Goal: Contribute content: Add original content to the website for others to see

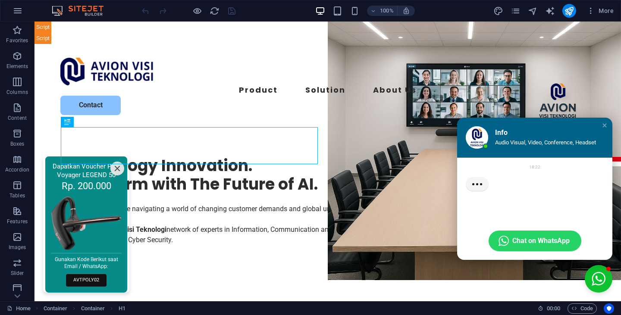
click at [600, 122] on div "Close chat window" at bounding box center [604, 125] width 9 height 9
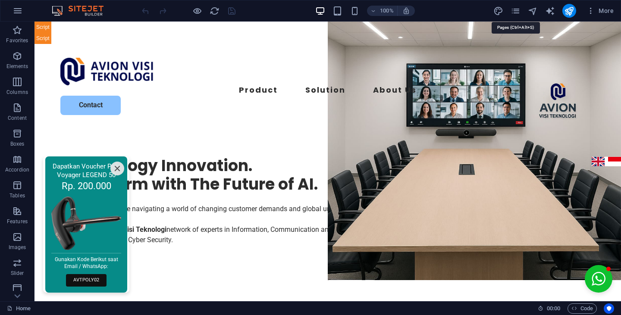
click at [518, 12] on icon "pages" at bounding box center [515, 11] width 10 height 10
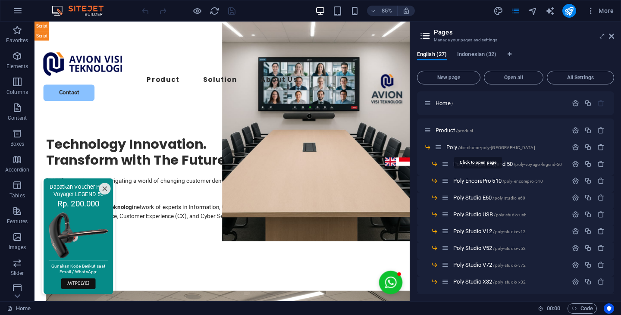
click at [482, 148] on span "/distributor-poly-[GEOGRAPHIC_DATA]" at bounding box center [496, 147] width 77 height 5
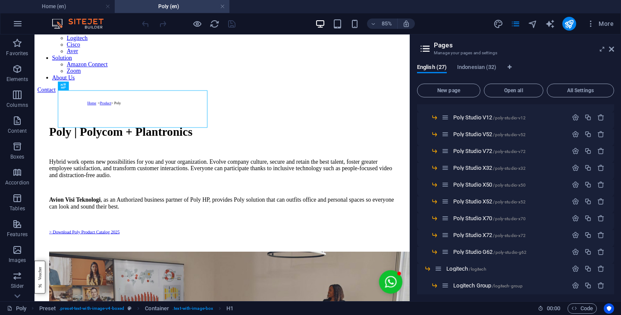
scroll to position [127, 0]
click at [480, 268] on span "/logitech" at bounding box center [477, 268] width 17 height 5
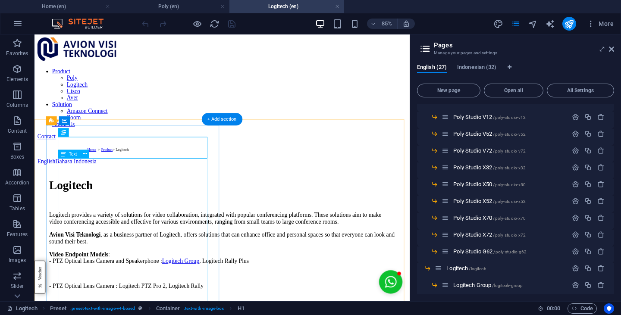
scroll to position [0, 0]
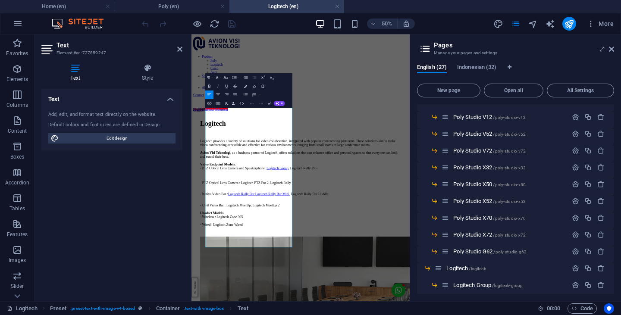
click at [613, 51] on icon at bounding box center [611, 49] width 5 height 7
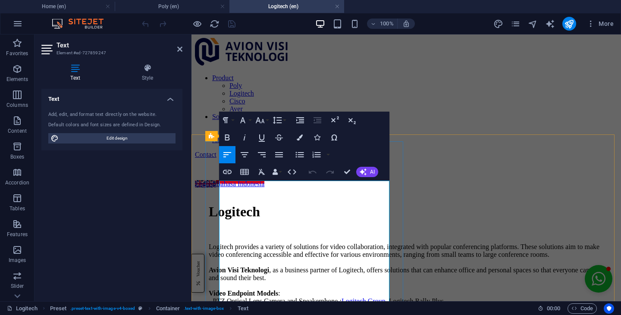
click at [355, 257] on p "Logitech provides a variety of solutions for video collaboration, integrated wi…" at bounding box center [406, 274] width 395 height 62
click at [482, 114] on div "Product Poly Logitech Cisco Aver Solution Amazon Connect Zoom About Us Contact" at bounding box center [406, 98] width 422 height 121
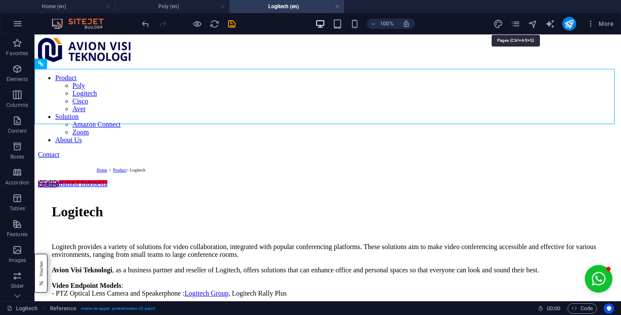
click at [518, 25] on icon "pages" at bounding box center [515, 24] width 10 height 10
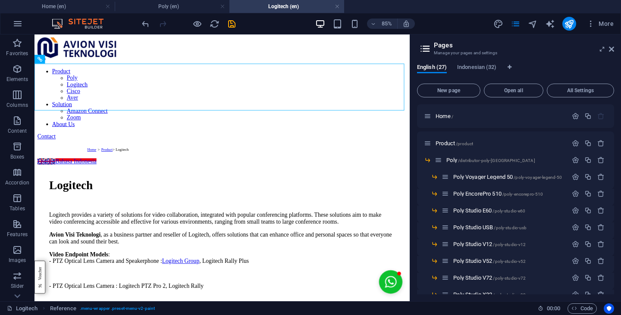
click at [493, 69] on span "Indonesian (32)" at bounding box center [476, 68] width 39 height 12
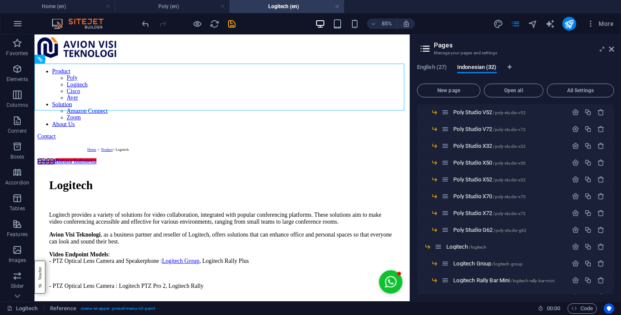
scroll to position [150, 0]
click at [499, 243] on p "Logitech /logitech" at bounding box center [505, 245] width 119 height 6
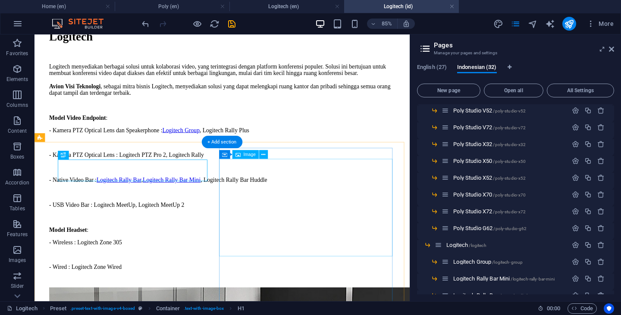
scroll to position [0, 0]
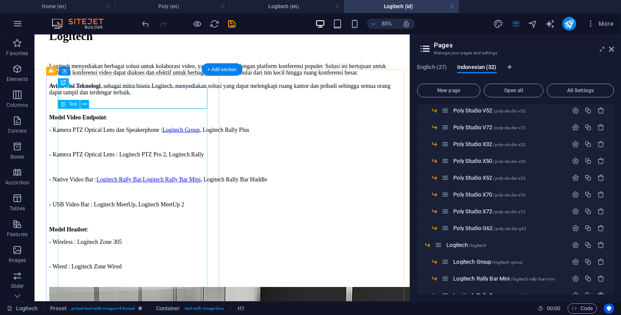
click at [191, 210] on div "Logitech menyediakan berbagai solusi untuk kolaborasi video, yang terintegrasi …" at bounding box center [255, 190] width 407 height 244
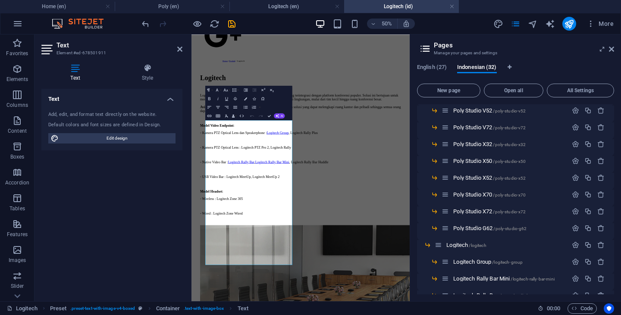
click at [612, 48] on icon at bounding box center [611, 49] width 5 height 7
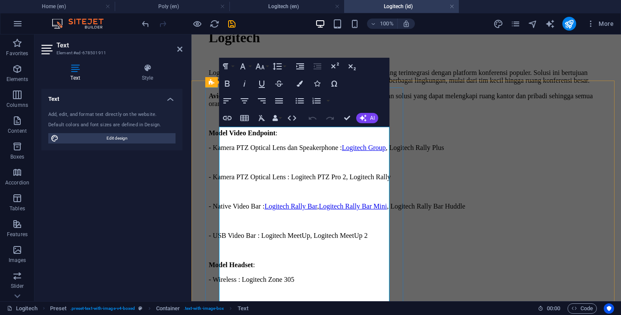
scroll to position [343, 0]
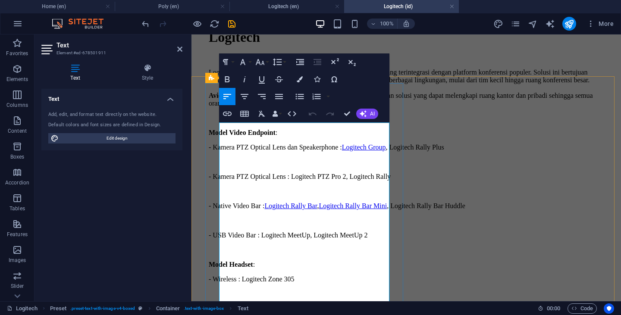
click at [315, 107] on p "Logitech menyediakan berbagai solusi untuk kolaborasi video, yang terintegrasi …" at bounding box center [406, 88] width 395 height 39
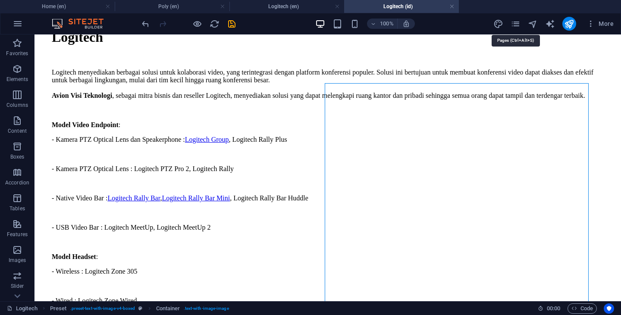
click at [517, 22] on icon "pages" at bounding box center [515, 24] width 10 height 10
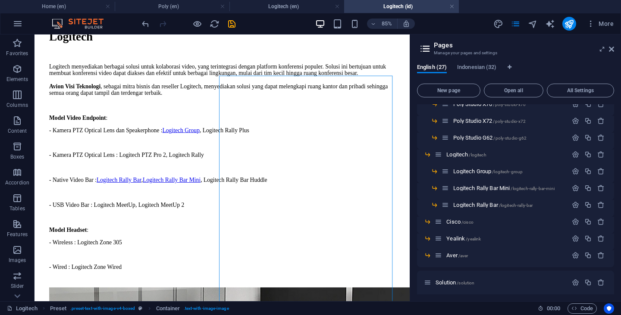
scroll to position [246, 0]
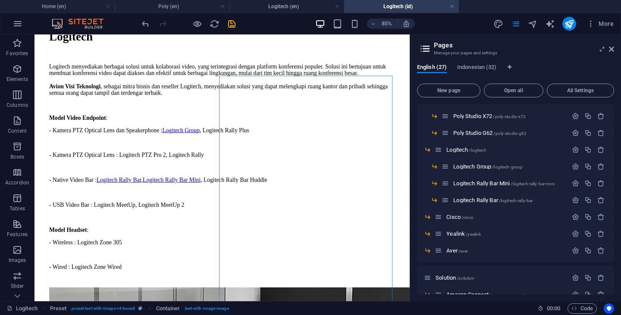
click at [477, 219] on p "Cisco /cisco" at bounding box center [505, 217] width 119 height 6
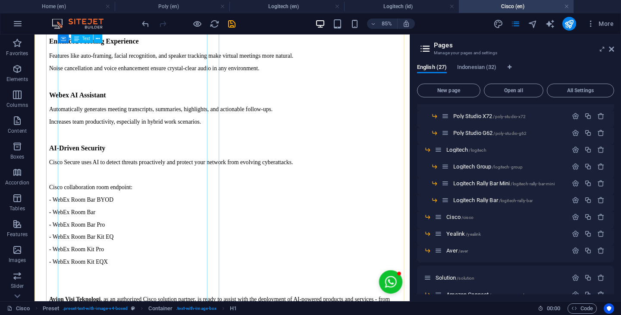
scroll to position [316, 0]
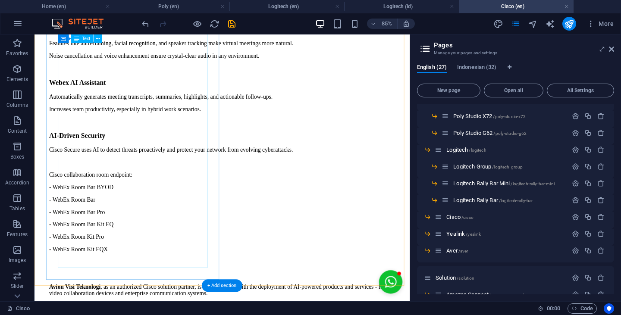
click at [196, 288] on div "Cisco AI-Powered Solutions - Smarter, Safer Collaboration Cisco delivers a comp…" at bounding box center [255, 133] width 407 height 422
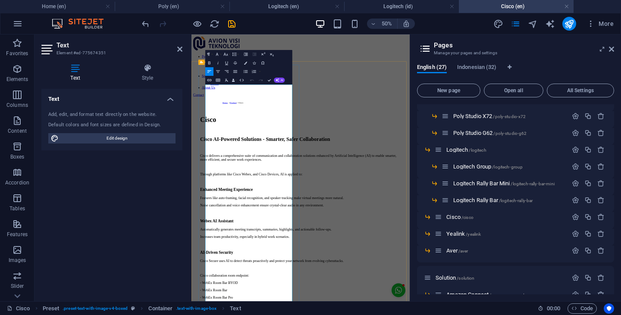
scroll to position [40, 0]
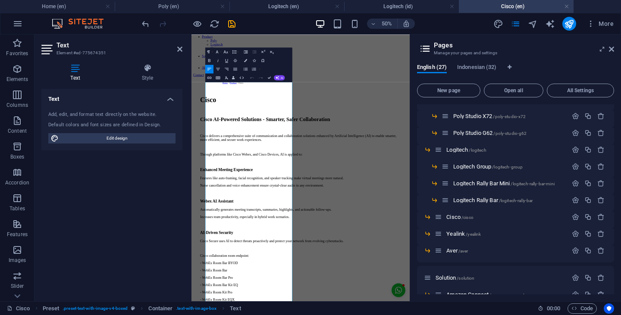
click at [609, 50] on icon at bounding box center [611, 49] width 5 height 7
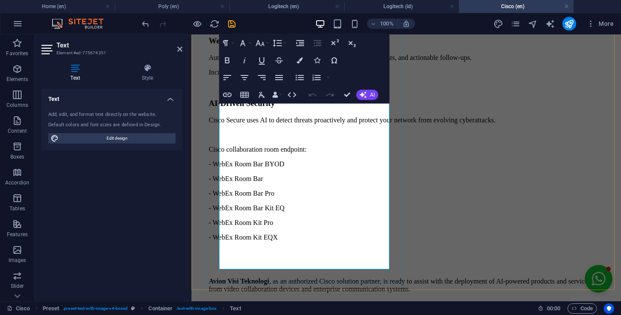
scroll to position [366, 0]
click at [312, 277] on p "Avion Visi Teknologi , as an authorized Cisco solution partner, is ready to ass…" at bounding box center [406, 285] width 395 height 16
click at [309, 8] on h4 "Logitech (en)" at bounding box center [286, 6] width 115 height 9
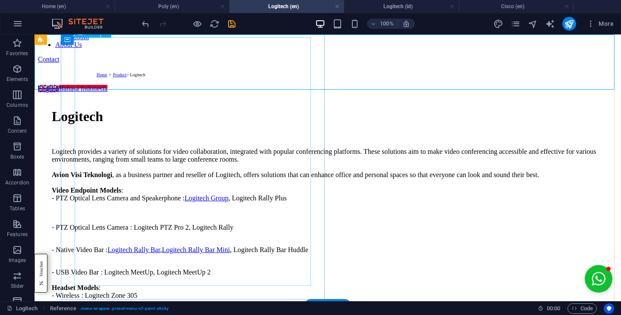
scroll to position [91, 0]
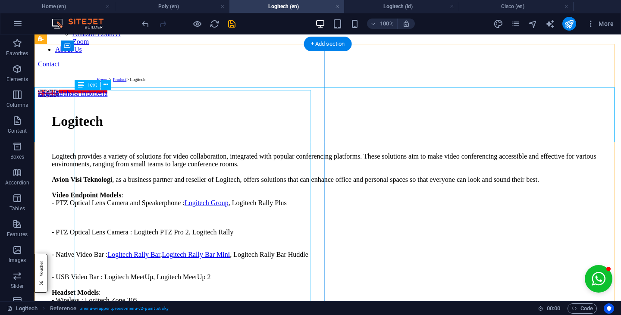
click at [232, 153] on div "Logitech provides a variety of solutions for video collaboration, integrated wi…" at bounding box center [328, 236] width 552 height 167
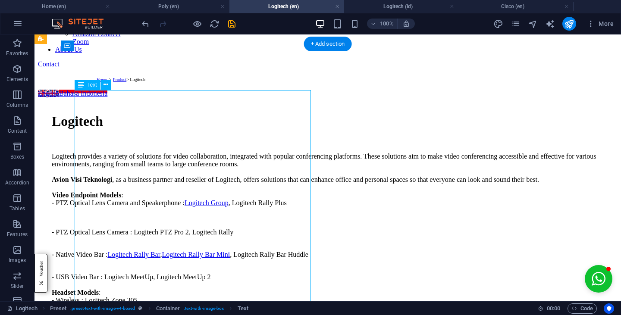
click at [232, 153] on div "Logitech provides a variety of solutions for video collaboration, integrated wi…" at bounding box center [328, 236] width 552 height 167
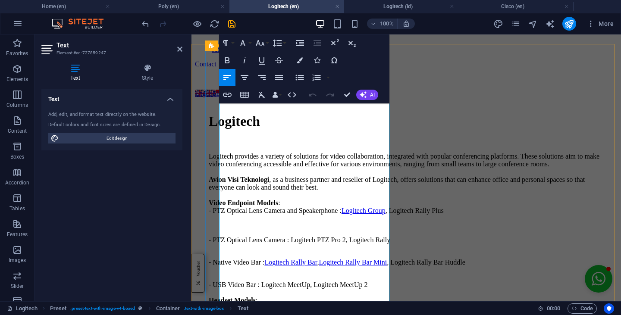
click at [309, 167] on p "Logitech provides a variety of solutions for video collaboration, integrated wi…" at bounding box center [406, 184] width 395 height 62
click at [296, 166] on p "Logitech provides a variety of solutions for video collaboration, integrated wi…" at bounding box center [406, 184] width 395 height 62
copy p "an authorized partner"
click at [194, 7] on h4 "Poly (en)" at bounding box center [172, 6] width 115 height 9
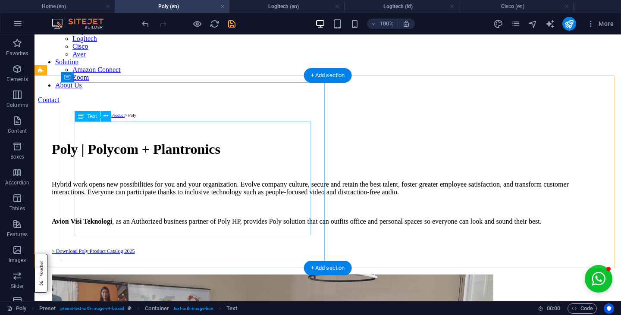
scroll to position [61, 0]
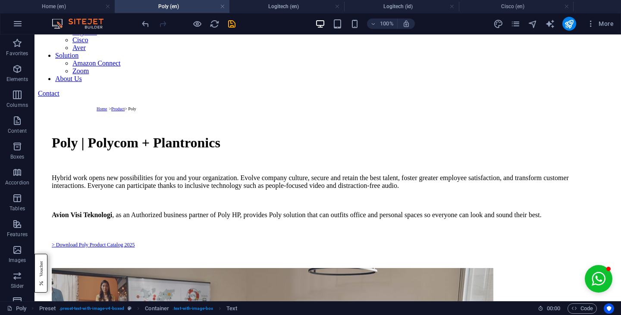
click at [282, 6] on h4 "Logitech (en)" at bounding box center [286, 6] width 115 height 9
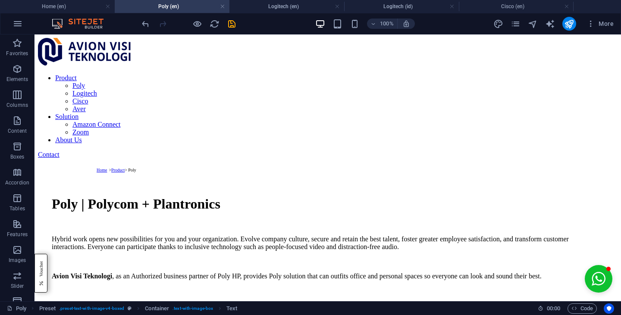
scroll to position [91, 0]
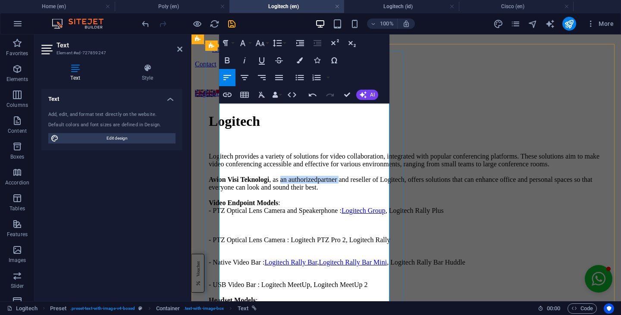
click at [305, 166] on p "Logitech provides a variety of solutions for video collaboration, integrated wi…" at bounding box center [406, 184] width 395 height 62
click at [188, 6] on h4 "Poly (en)" at bounding box center [172, 6] width 115 height 9
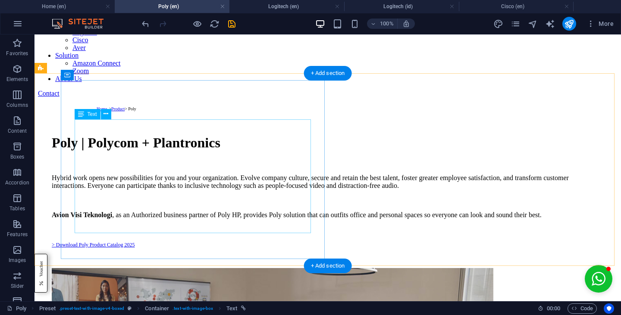
click at [238, 198] on div "Hybrid work opens new possibilities for you and your organization. Evolve compa…" at bounding box center [328, 211] width 552 height 74
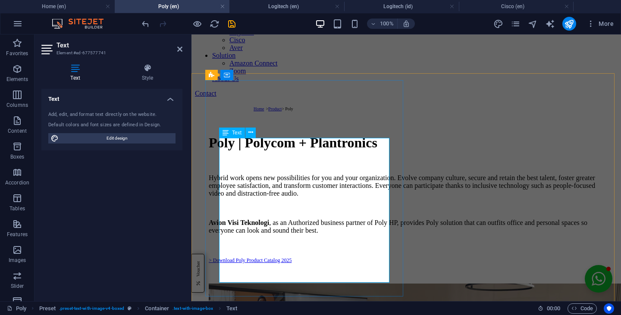
click at [346, 224] on p "Avion Visi Teknologi , as an Authorized business partner of Poly HP, provides P…" at bounding box center [406, 227] width 395 height 16
click at [280, 9] on h4 "Logitech (en)" at bounding box center [286, 6] width 115 height 9
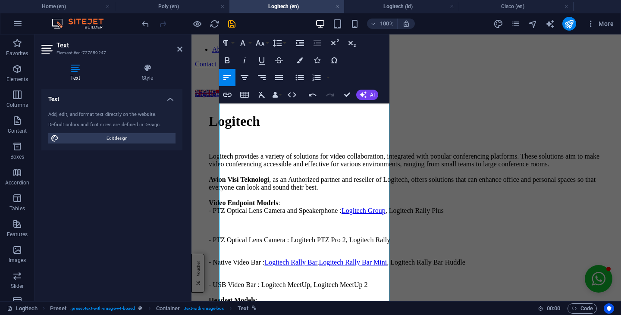
click at [426, 6] on h4 "Logitech (id)" at bounding box center [401, 6] width 115 height 9
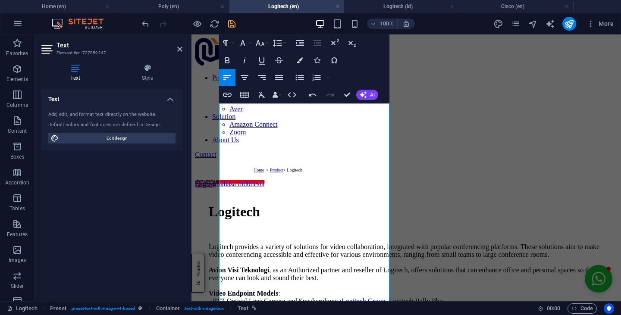
scroll to position [343, 0]
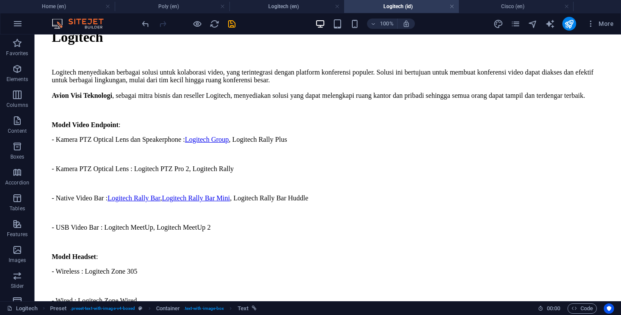
click at [269, 11] on h4 "Logitech (en)" at bounding box center [286, 6] width 115 height 9
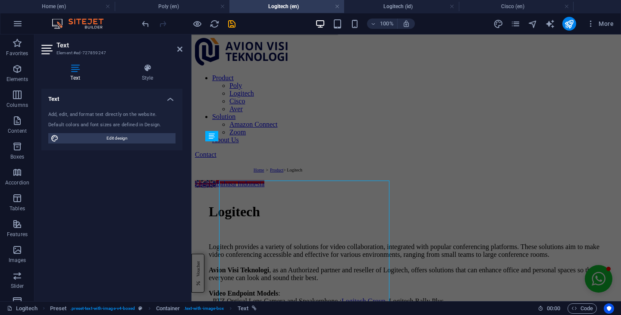
scroll to position [91, 0]
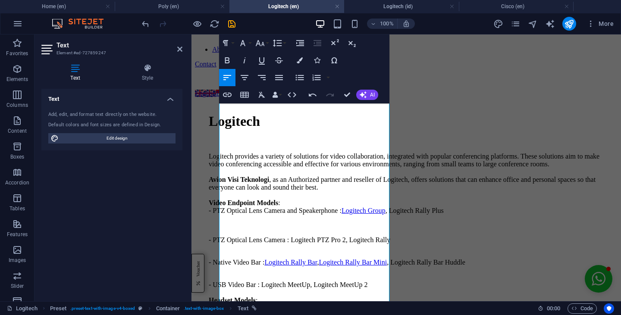
click at [513, 6] on h4 "Cisco (en)" at bounding box center [516, 6] width 115 height 9
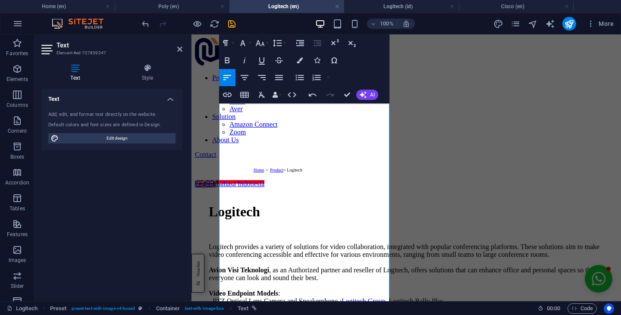
scroll to position [366, 0]
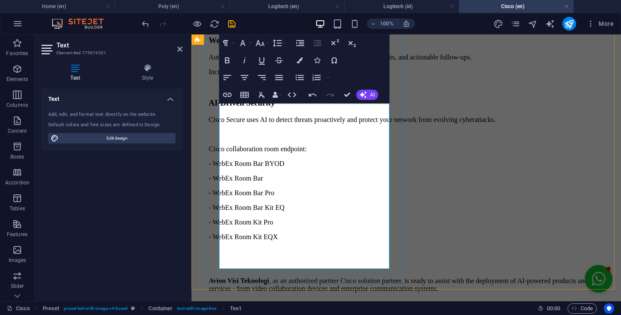
click at [308, 277] on p "Avion Visi Teknologi , as an authorized partner Cisco solution partner, is read…" at bounding box center [406, 285] width 395 height 16
click at [406, 8] on h4 "Logitech (id)" at bounding box center [401, 6] width 115 height 9
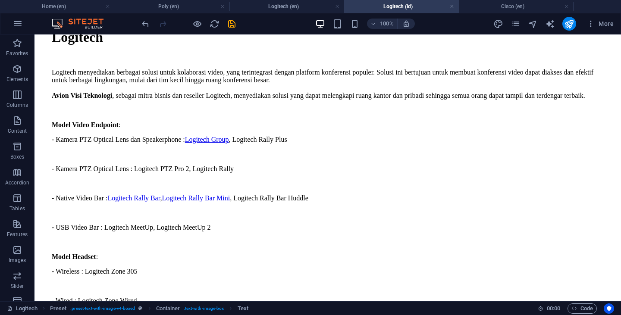
scroll to position [0, 0]
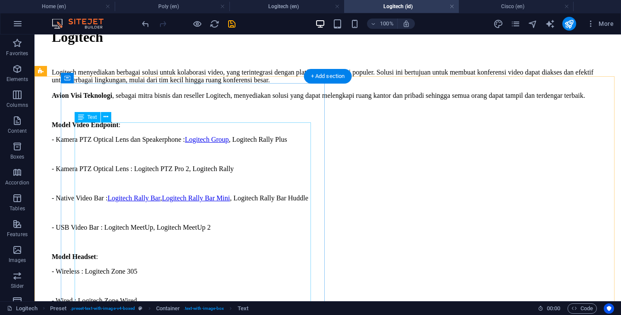
click at [255, 199] on div "Logitech menyediakan berbagai solusi untuk kolaborasi video, yang terintegrasi …" at bounding box center [328, 187] width 552 height 236
click at [258, 204] on div "Logitech menyediakan berbagai solusi untuk kolaborasi video, yang terintegrasi …" at bounding box center [328, 187] width 552 height 236
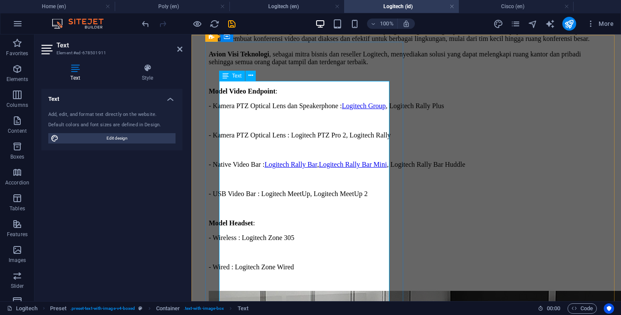
scroll to position [385, 0]
click at [348, 66] on p "Logitech menyediakan berbagai solusi untuk kolaborasi video, yang terintegrasi …" at bounding box center [406, 46] width 395 height 39
click at [295, 10] on h4 "Logitech (en)" at bounding box center [286, 6] width 115 height 9
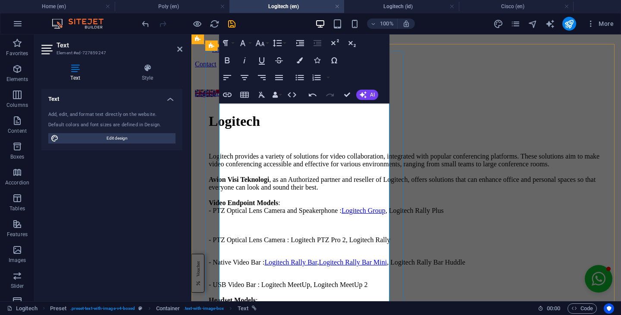
click at [319, 168] on p "Logitech provides a variety of solutions for video collaboration, integrated wi…" at bounding box center [406, 184] width 395 height 62
click at [363, 169] on p "Logitech provides a variety of solutions for video collaboration, integrated wi…" at bounding box center [406, 184] width 395 height 62
click at [191, 4] on h4 "Poly (en)" at bounding box center [172, 6] width 115 height 9
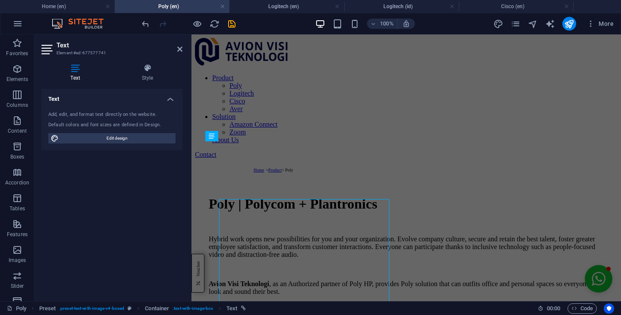
scroll to position [61, 0]
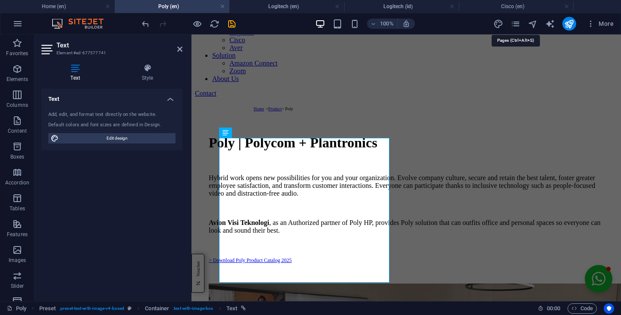
click at [517, 25] on icon "pages" at bounding box center [515, 24] width 10 height 10
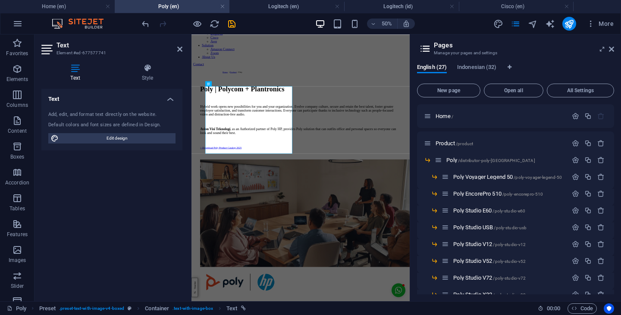
click at [488, 69] on span "Indonesian (32)" at bounding box center [476, 68] width 39 height 12
click at [485, 159] on span "/distributor-poly-[GEOGRAPHIC_DATA]" at bounding box center [496, 160] width 77 height 5
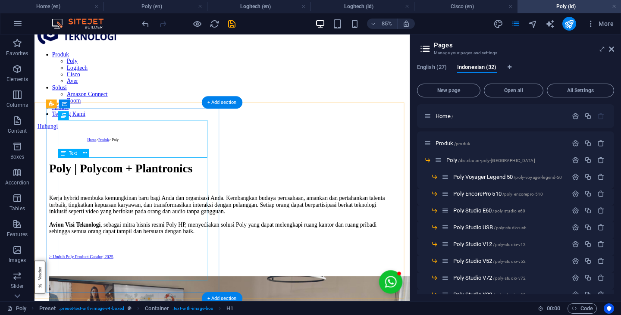
scroll to position [0, 0]
click at [200, 281] on div "Kerja hybrid membuka kemungkinan baru bagi Anda dan organisasi Anda. Kembangkan…" at bounding box center [255, 262] width 407 height 76
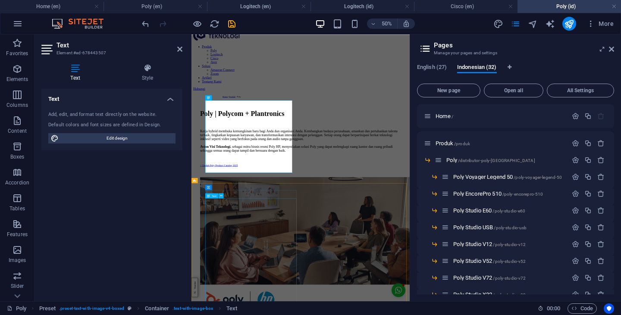
scroll to position [37, 0]
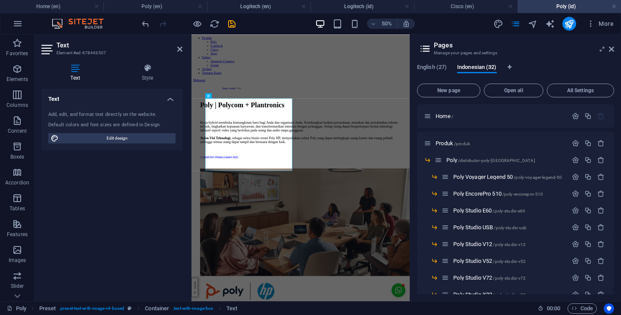
drag, startPoint x: 611, startPoint y: 48, endPoint x: 291, endPoint y: 89, distance: 322.9
click at [611, 48] on icon at bounding box center [611, 49] width 5 height 7
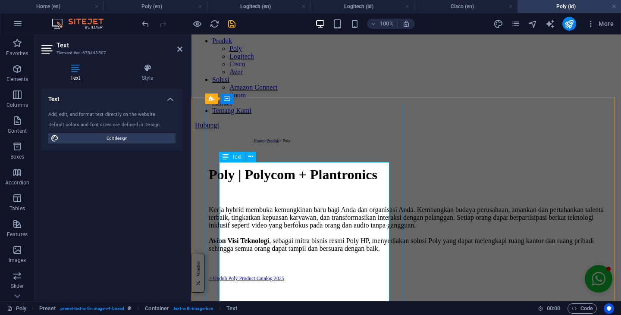
click at [349, 247] on p "Kerja hybrid membuka kemungkinan baru bagi Anda dan organisasi Anda. Kembangkan…" at bounding box center [406, 229] width 395 height 47
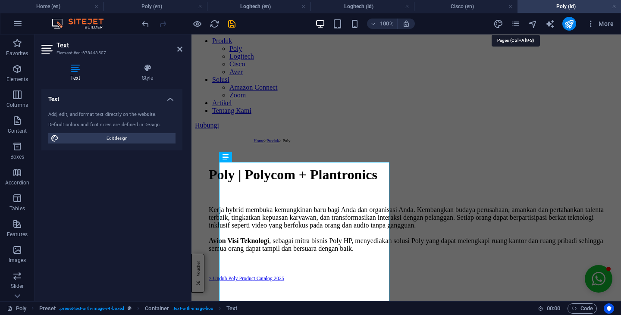
click at [513, 25] on icon "pages" at bounding box center [515, 24] width 10 height 10
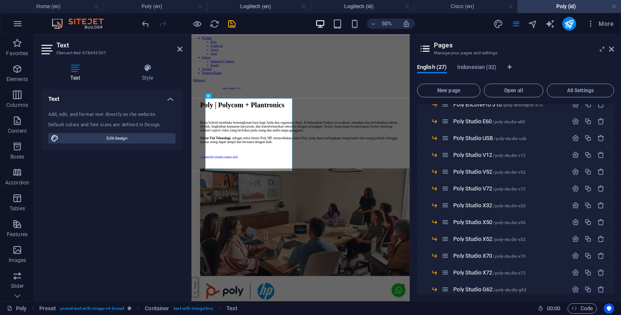
scroll to position [253, 0]
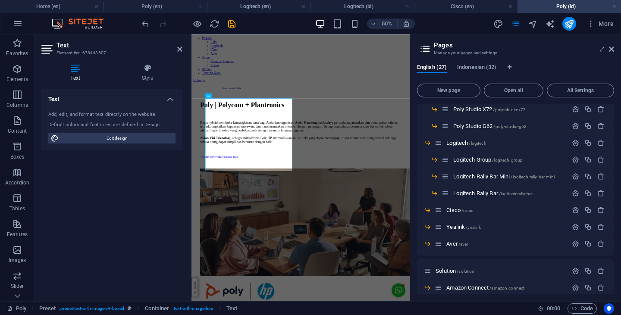
click at [476, 212] on p "Cisco /cisco" at bounding box center [505, 210] width 119 height 6
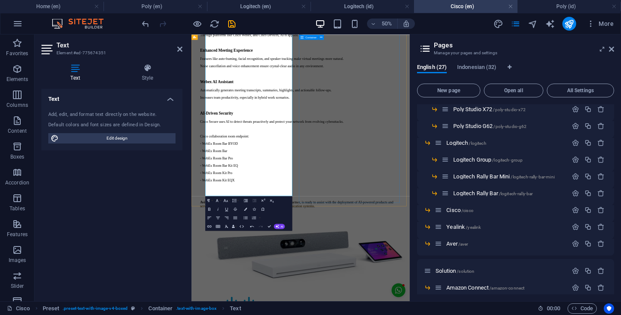
scroll to position [278, 0]
click at [613, 48] on icon at bounding box center [611, 49] width 5 height 7
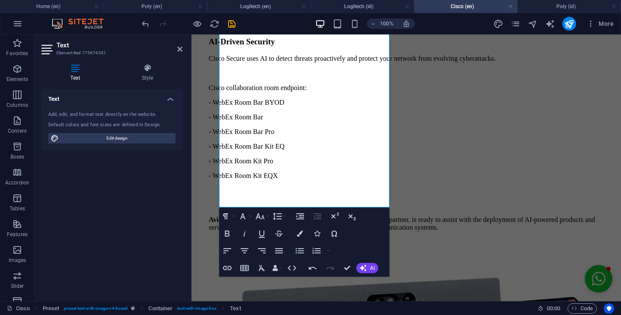
scroll to position [426, 0]
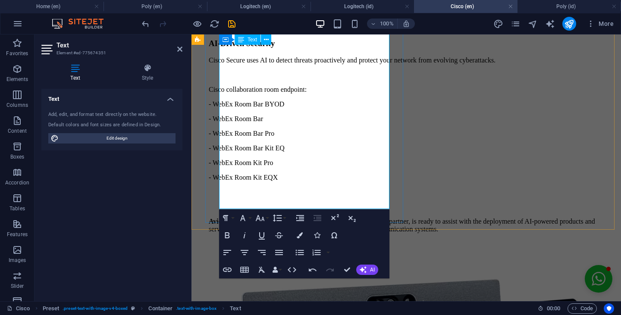
click at [271, 218] on p "Avion Visi Teknologi , as an Authorized partner of Cisco solution partner, is r…" at bounding box center [406, 226] width 395 height 16
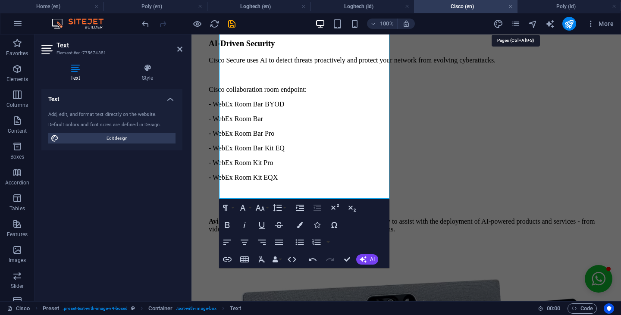
click at [513, 24] on icon "pages" at bounding box center [515, 24] width 10 height 10
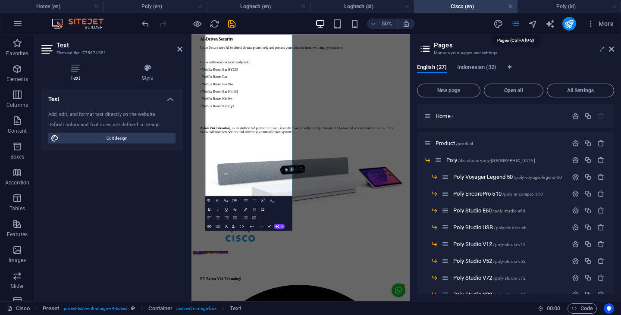
scroll to position [267, 0]
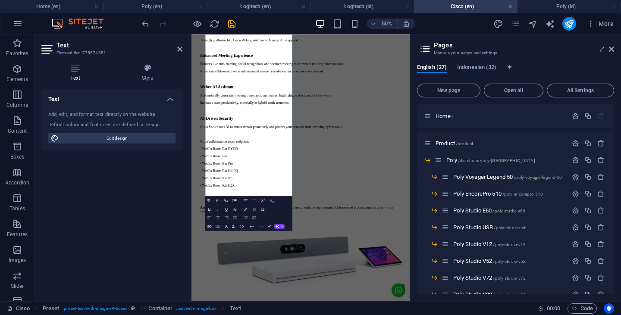
click at [484, 68] on span "Indonesian (32)" at bounding box center [476, 68] width 39 height 12
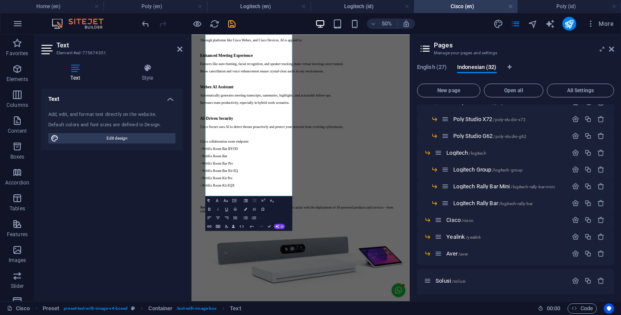
scroll to position [243, 0]
click at [493, 219] on p "Cisco /cisco" at bounding box center [505, 220] width 119 height 6
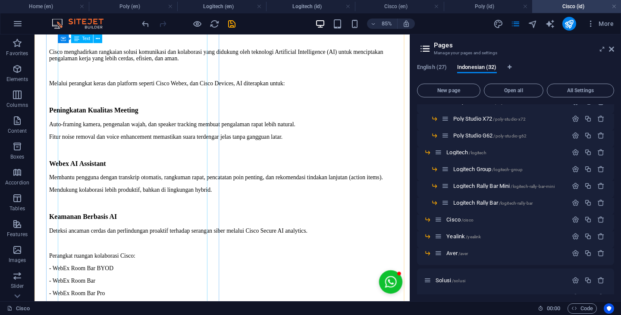
scroll to position [379, 0]
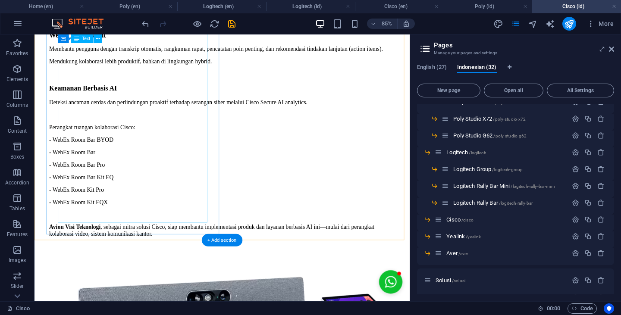
click at [197, 226] on div "Solusi Cisco Berbasis AI – Kolaborasi Lebih Cerdas [PERSON_NAME] menghadirkan r…" at bounding box center [255, 68] width 407 height 407
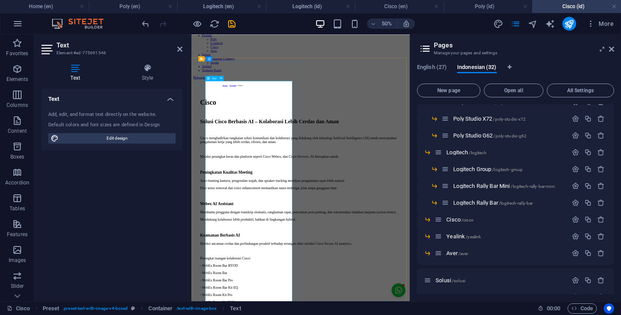
scroll to position [43, 0]
click at [613, 50] on icon at bounding box center [611, 49] width 5 height 7
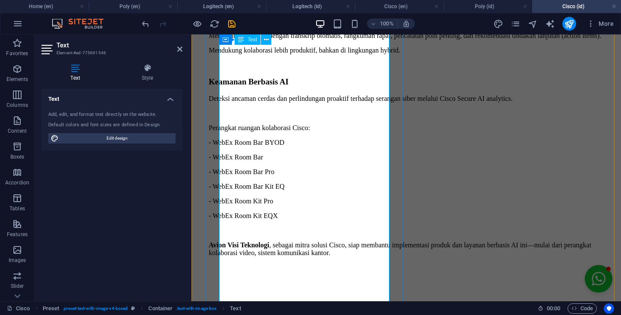
scroll to position [396, 0]
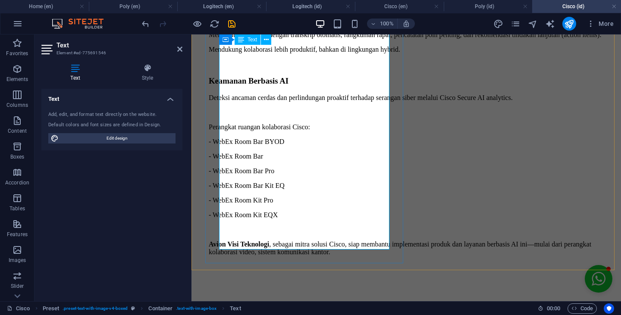
click at [329, 241] on p "Avion Visi Teknologi , sebagai mitra solusi Cisco, siap membantu implementasi p…" at bounding box center [406, 249] width 395 height 16
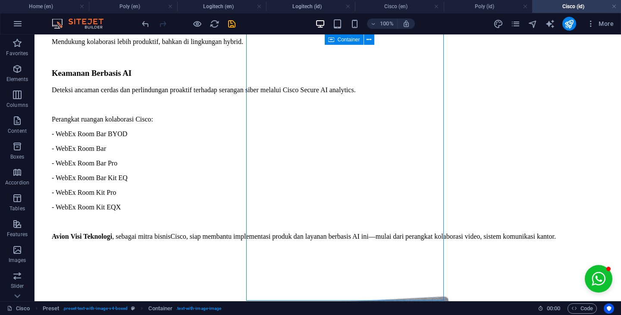
scroll to position [359, 0]
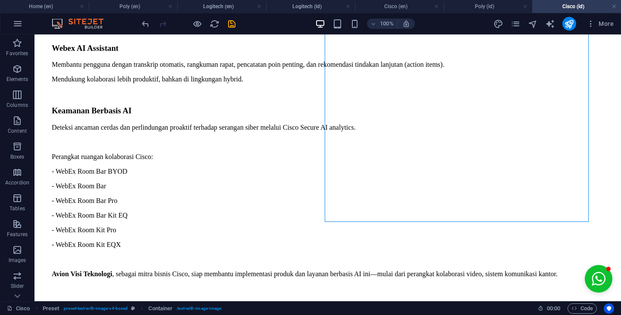
click at [488, 4] on h4 "Poly (id)" at bounding box center [488, 6] width 89 height 9
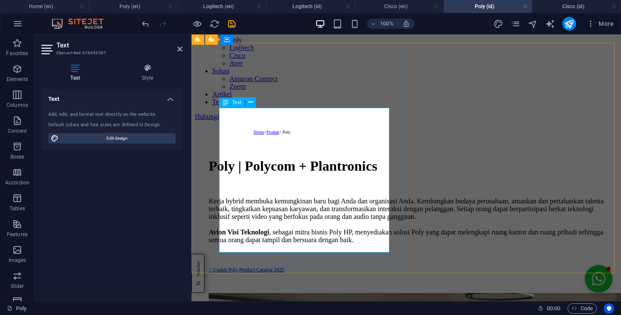
scroll to position [45, 0]
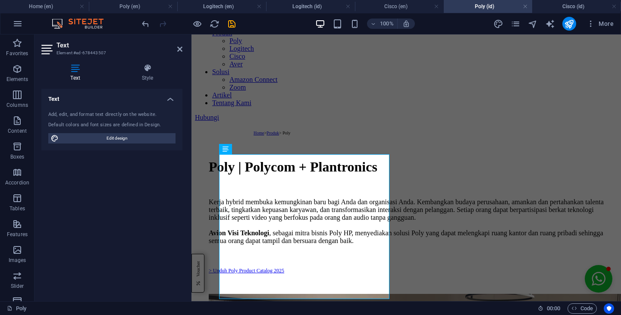
click at [322, 9] on h4 "Logitech (id)" at bounding box center [310, 6] width 89 height 9
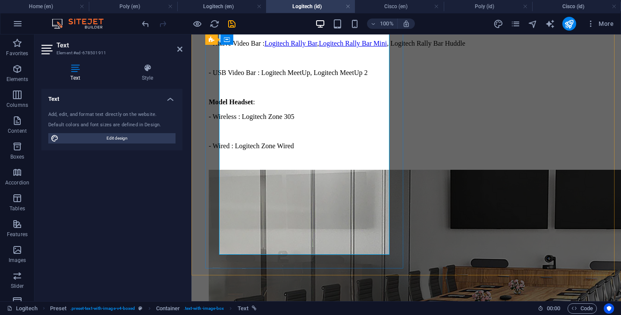
scroll to position [506, 0]
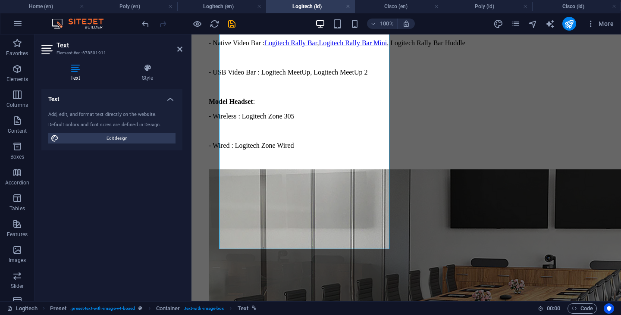
click at [566, 3] on h4 "Cisco (id)" at bounding box center [576, 6] width 89 height 9
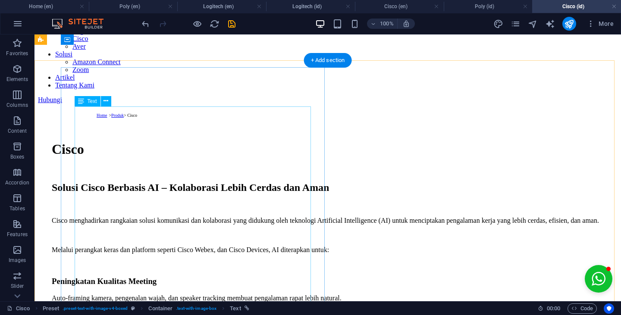
scroll to position [61, 0]
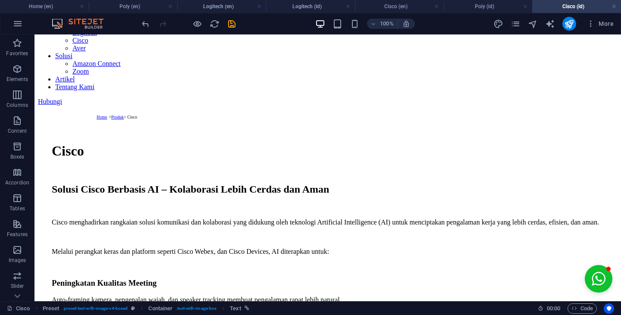
click at [309, 10] on h4 "Logitech (id)" at bounding box center [310, 6] width 89 height 9
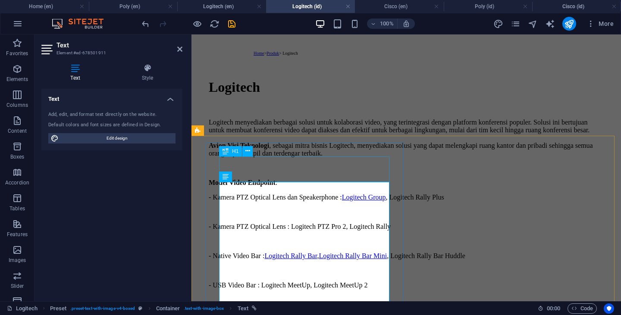
scroll to position [0, 0]
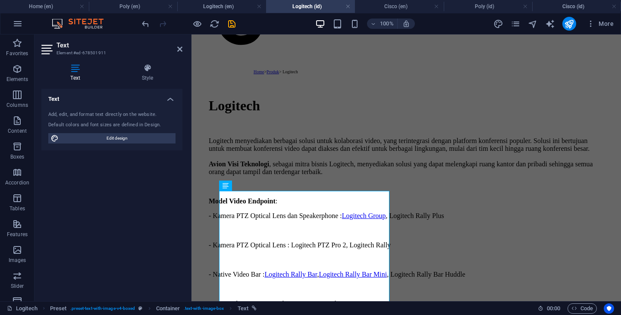
click at [462, 7] on h4 "Poly (id)" at bounding box center [488, 6] width 89 height 9
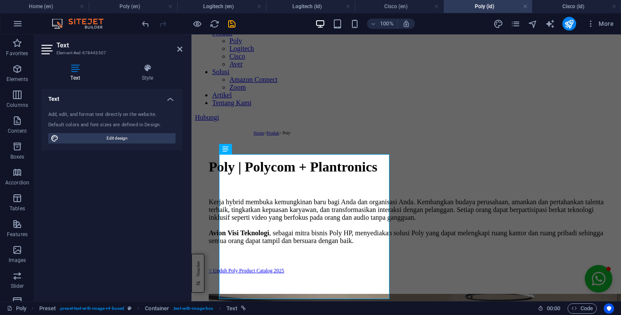
click at [564, 5] on h4 "Cisco (id)" at bounding box center [576, 6] width 89 height 9
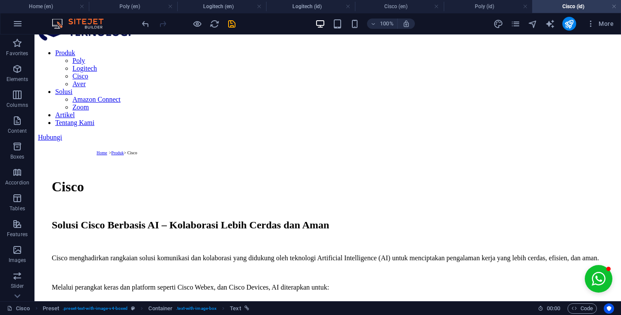
click at [319, 4] on h4 "Logitech (id)" at bounding box center [310, 6] width 89 height 9
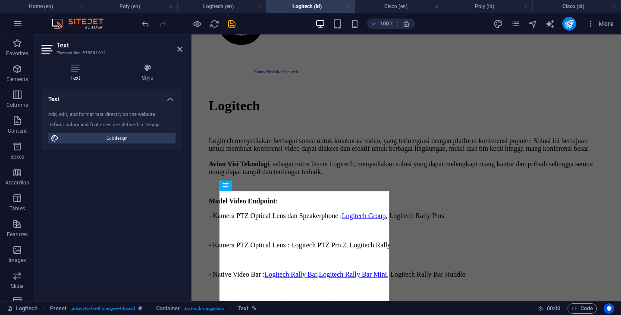
click at [490, 5] on h4 "Poly (id)" at bounding box center [488, 6] width 89 height 9
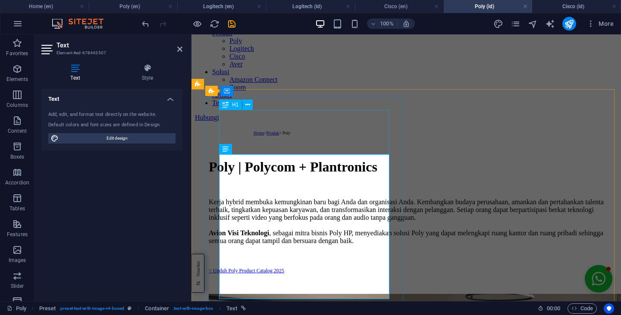
click at [311, 159] on div "Poly | Polycom + Plantronics" at bounding box center [406, 175] width 395 height 32
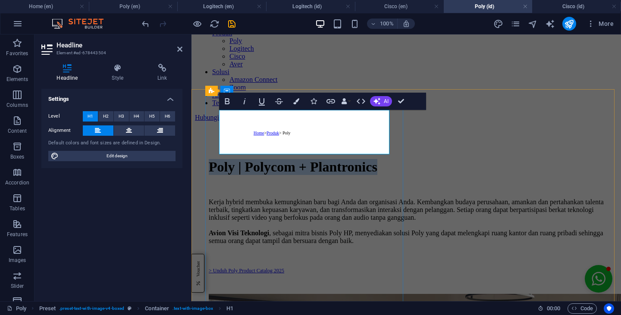
click at [270, 159] on h1 "Poly | Polycom + Plantronics" at bounding box center [406, 167] width 395 height 16
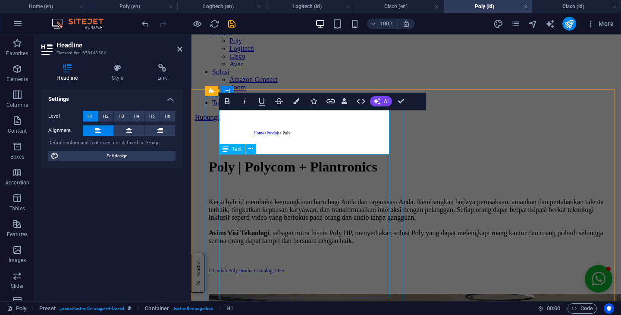
click at [297, 198] on div "Kerja hybrid membuka kemungkinan baru bagi Anda dan organisasi Anda. Kembangkan…" at bounding box center [406, 236] width 395 height 76
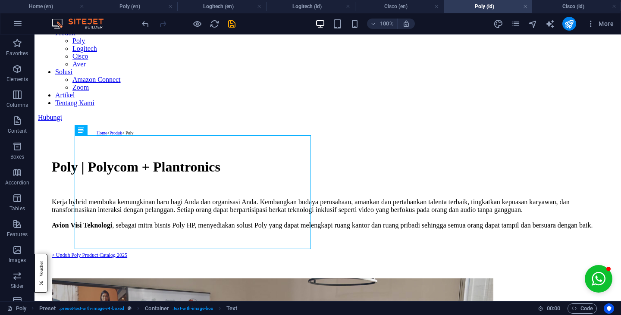
click at [147, 3] on h4 "Poly (en)" at bounding box center [133, 6] width 89 height 9
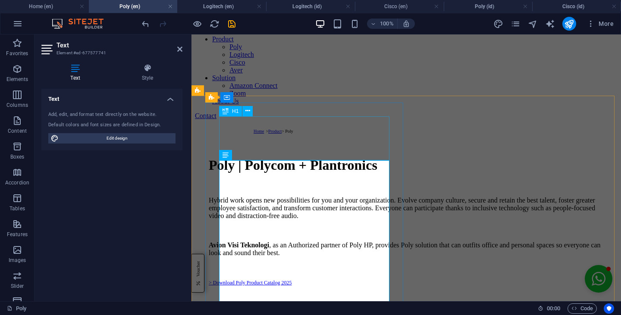
click at [275, 157] on div "Poly | Polycom + Plantronics" at bounding box center [406, 173] width 395 height 32
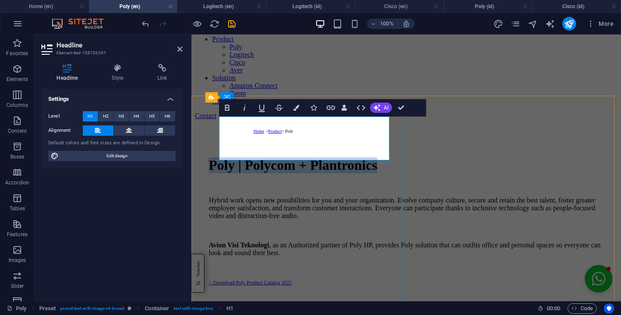
click at [259, 157] on h1 "Poly | Polycom + Plantronics" at bounding box center [406, 165] width 395 height 16
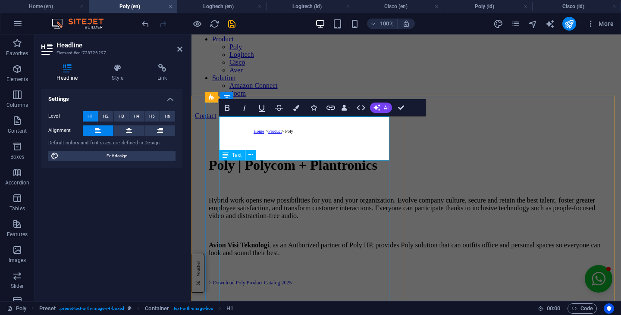
click at [306, 197] on div "Hybrid work opens new possibilities for you and your organization. Evolve compa…" at bounding box center [406, 242] width 395 height 90
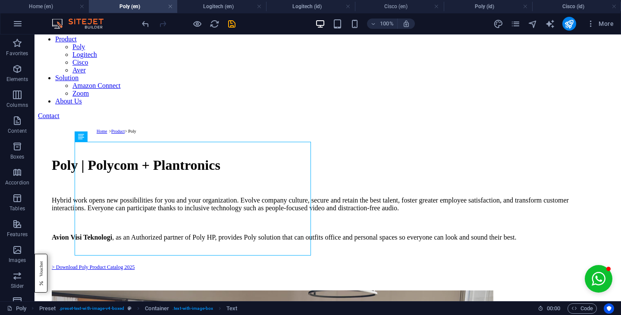
click at [581, 4] on h4 "Cisco (id)" at bounding box center [576, 6] width 89 height 9
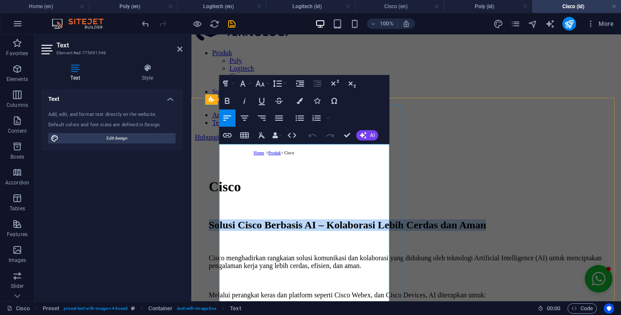
drag, startPoint x: 306, startPoint y: 190, endPoint x: 217, endPoint y: 153, distance: 96.6
click at [477, 10] on h4 "Poly (id)" at bounding box center [488, 6] width 89 height 9
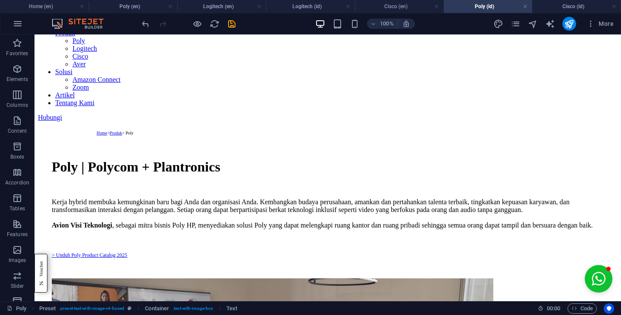
click at [564, 9] on h4 "Cisco (id)" at bounding box center [576, 6] width 89 height 9
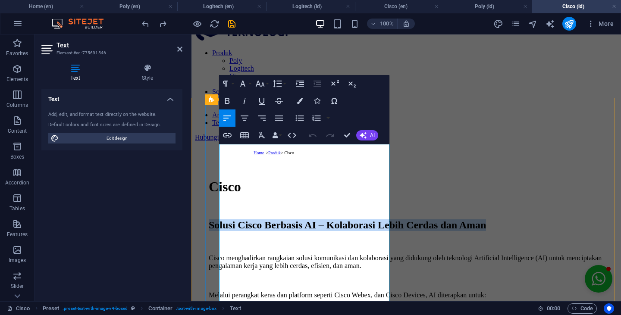
drag, startPoint x: 222, startPoint y: 149, endPoint x: 297, endPoint y: 187, distance: 84.2
click at [297, 219] on h2 "Solusi Cisco Berbasis AI – Kolaborasi Lebih Cerdas dan Aman" at bounding box center [406, 225] width 395 height 12
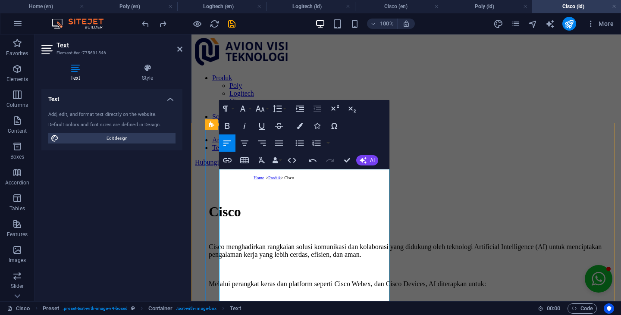
click at [271, 243] on p "Cisco menghadirkan rangkaian solusi komunikasi dan kolaborasi yang didukung ole…" at bounding box center [406, 251] width 395 height 16
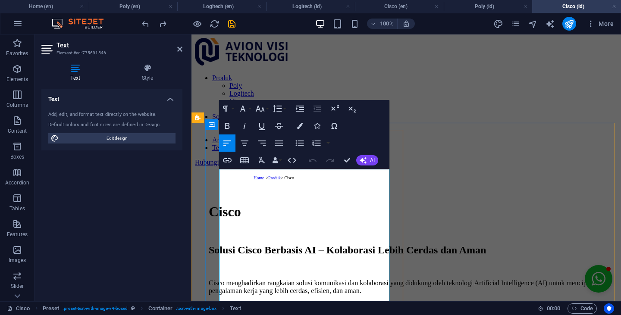
click at [279, 244] on h2 "Solusi Cisco Berbasis AI – Kolaborasi Lebih Cerdas dan Aman" at bounding box center [406, 250] width 395 height 12
click at [229, 105] on icon "button" at bounding box center [225, 108] width 10 height 10
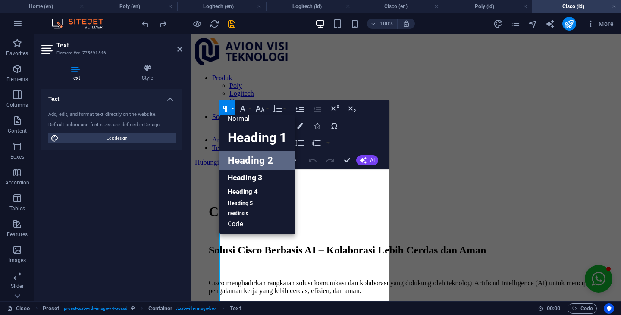
scroll to position [7, 0]
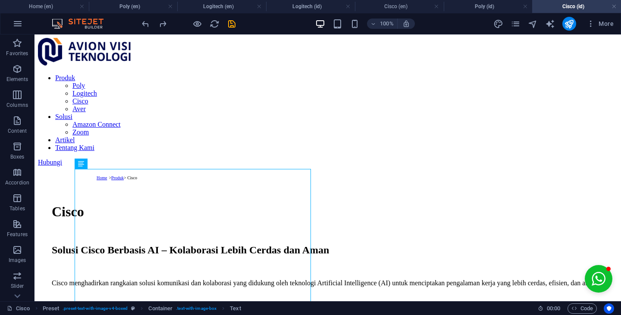
click at [311, 5] on h4 "Logitech (id)" at bounding box center [310, 6] width 89 height 9
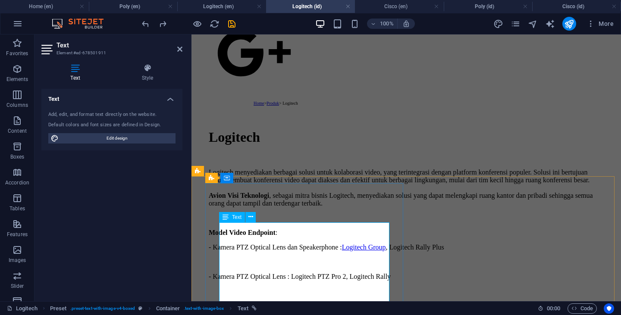
scroll to position [243, 0]
click at [578, 8] on h4 "Cisco (id)" at bounding box center [576, 6] width 89 height 9
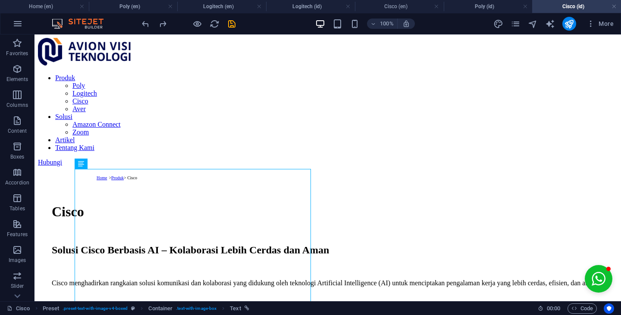
scroll to position [0, 0]
click at [510, 25] on span "pages" at bounding box center [515, 24] width 10 height 10
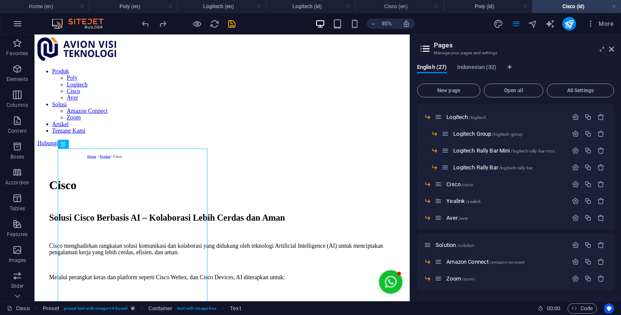
scroll to position [279, 0]
click at [478, 183] on p "Cisco /cisco" at bounding box center [505, 184] width 119 height 6
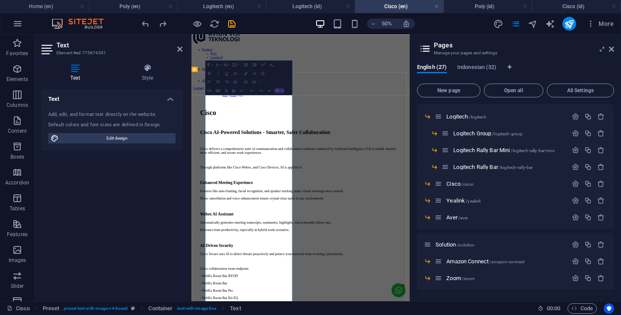
scroll to position [13, 0]
click at [490, 6] on h4 "Poly (id)" at bounding box center [488, 6] width 89 height 9
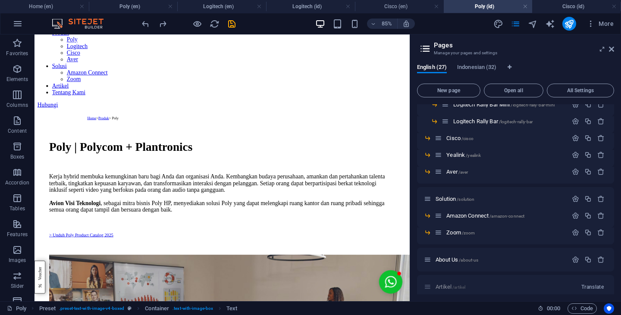
scroll to position [322, 0]
click at [465, 158] on span "Yealink /yealink" at bounding box center [463, 157] width 34 height 6
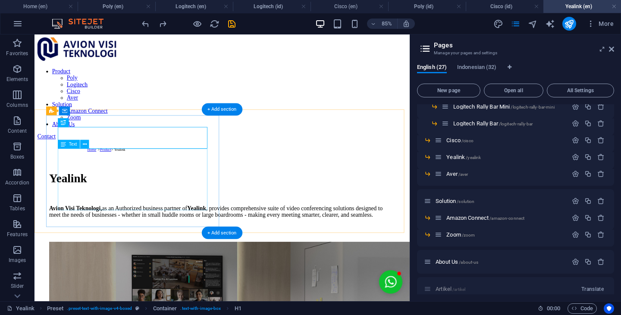
scroll to position [0, 0]
click at [217, 235] on div "Avion Visi Teknologi, as an Authorized business partner of [PERSON_NAME] , prov…" at bounding box center [255, 250] width 407 height 30
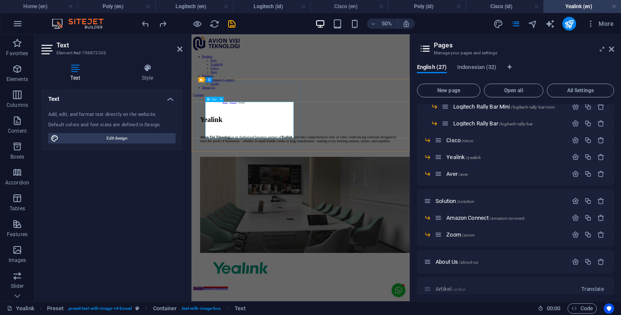
click at [361, 235] on p "Avion Visi Teknologi, as an Authorized business partner of [PERSON_NAME] , prov…" at bounding box center [410, 243] width 402 height 16
click at [494, 68] on span "Indonesian (32)" at bounding box center [476, 68] width 39 height 12
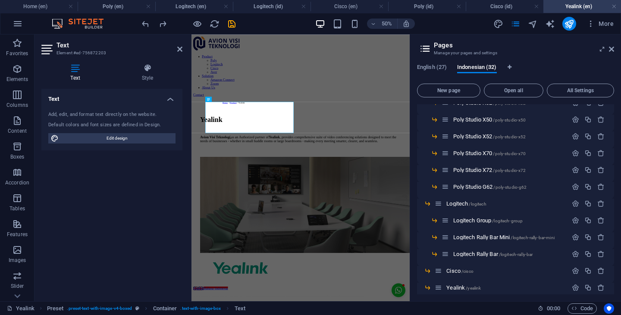
scroll to position [312, 0]
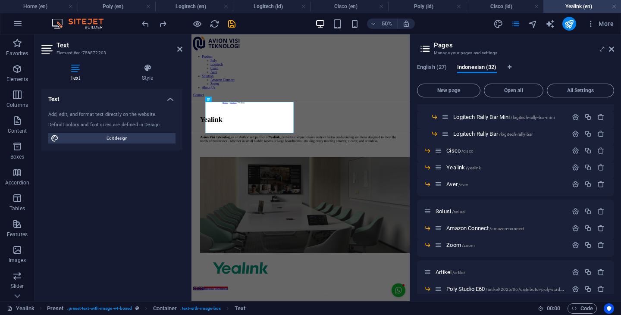
click at [477, 163] on div "Yealink /yealink" at bounding box center [500, 167] width 133 height 10
click at [475, 168] on span "/yealink" at bounding box center [472, 168] width 15 height 5
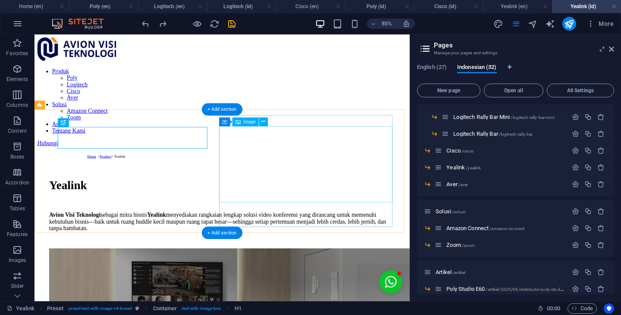
scroll to position [0, 0]
click at [193, 243] on div "Avion Visi Teknologi sebagai mitra bisnis Yealink menyediakan rangkaian lengkap…" at bounding box center [255, 254] width 407 height 23
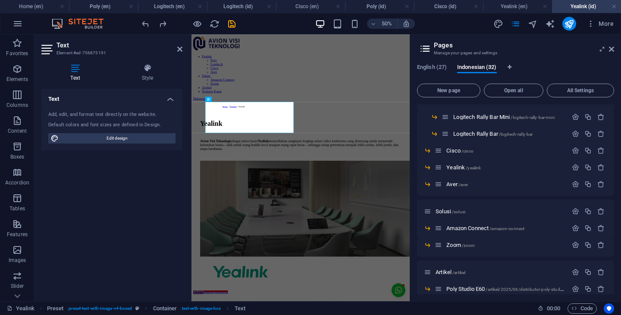
click at [465, 182] on span "/aver" at bounding box center [463, 184] width 10 height 5
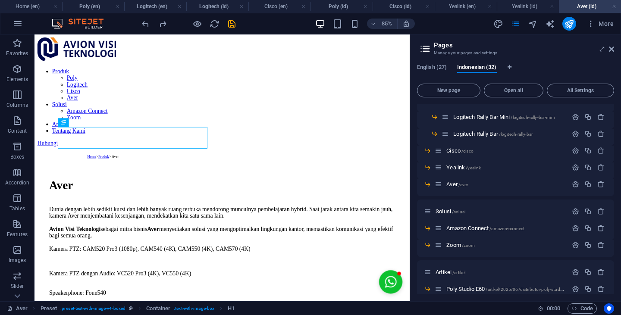
click at [436, 69] on span "English (27)" at bounding box center [432, 68] width 30 height 12
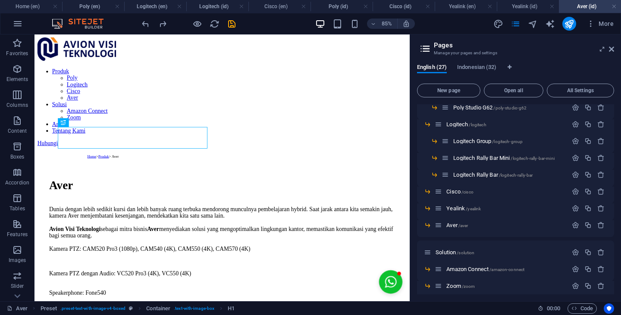
scroll to position [272, 0]
click at [463, 223] on span "/aver" at bounding box center [463, 225] width 10 height 5
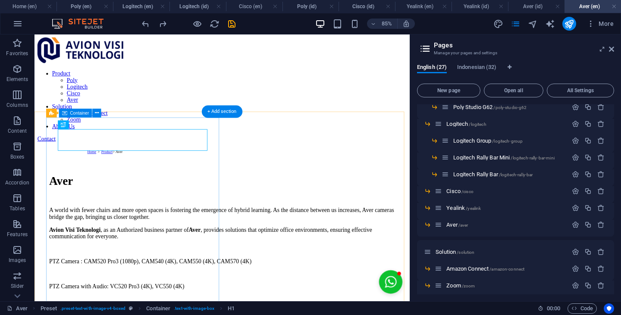
scroll to position [0, 0]
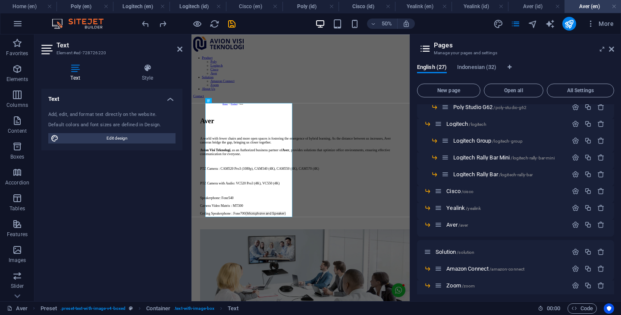
drag, startPoint x: 612, startPoint y: 50, endPoint x: 88, endPoint y: 175, distance: 538.7
click at [612, 50] on icon at bounding box center [611, 49] width 5 height 7
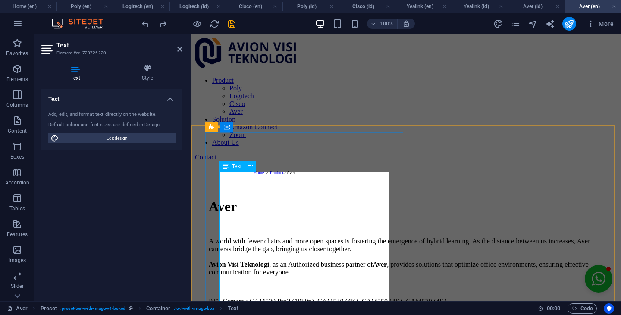
click at [287, 237] on p "A world with fewer chairs and more open spaces is fostering the emergence of hy…" at bounding box center [406, 256] width 395 height 39
click at [134, 7] on h4 "Logitech (en)" at bounding box center [141, 6] width 56 height 9
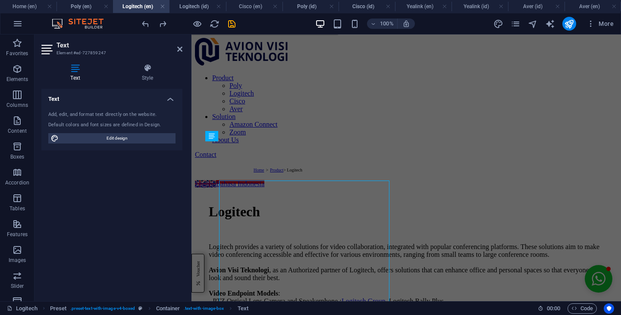
scroll to position [91, 0]
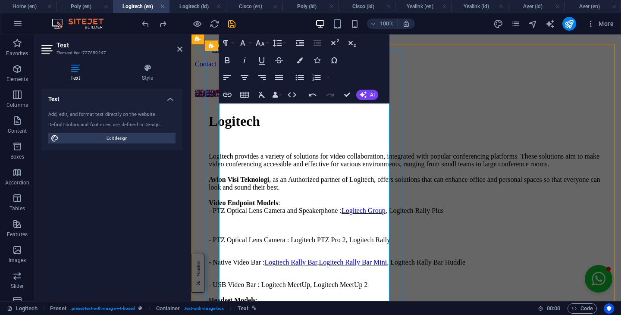
click at [284, 166] on p "Logitech provides a variety of solutions for video collaboration, integrated wi…" at bounding box center [406, 184] width 395 height 62
click at [89, 6] on h4 "Poly (en)" at bounding box center [84, 6] width 56 height 9
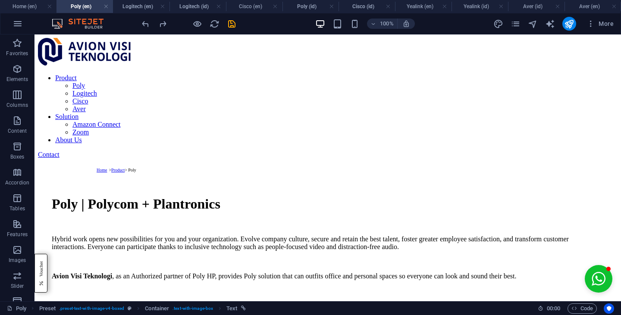
scroll to position [39, 0]
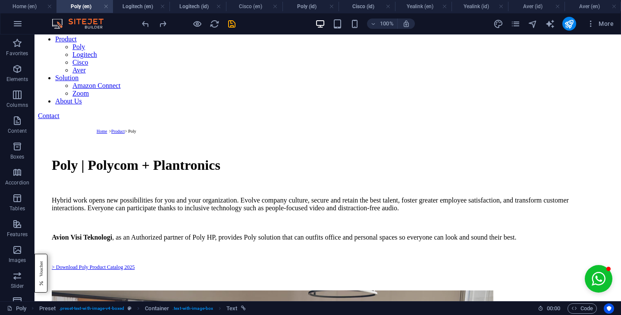
click at [142, 8] on h4 "Logitech (en)" at bounding box center [141, 6] width 56 height 9
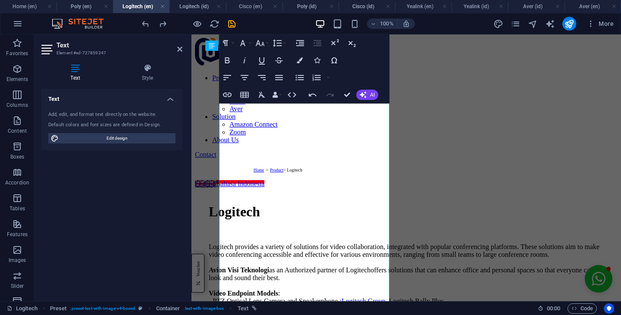
scroll to position [91, 0]
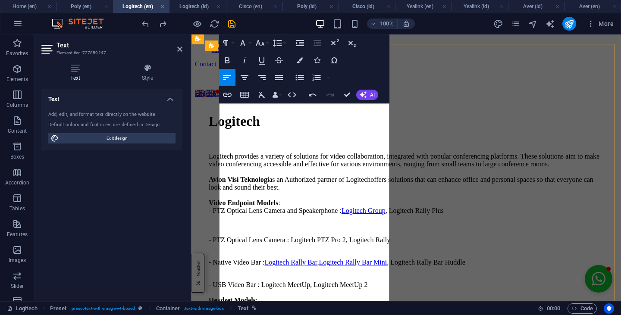
click at [308, 177] on p "Logitech provides a variety of solutions for video collaboration, integrated wi…" at bounding box center [406, 184] width 395 height 62
click at [244, 179] on p "Logitech provides a variety of solutions for video collaboration, integrated wi…" at bounding box center [406, 184] width 395 height 62
click at [86, 5] on h4 "Poly (en)" at bounding box center [84, 6] width 56 height 9
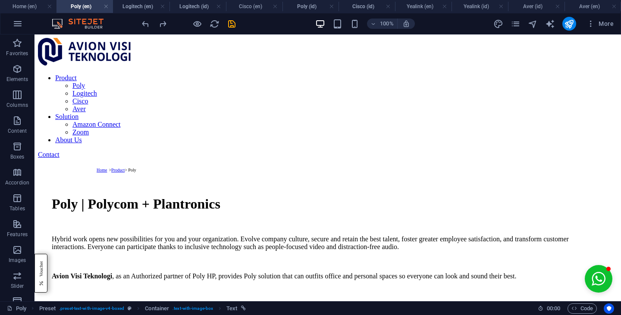
scroll to position [39, 0]
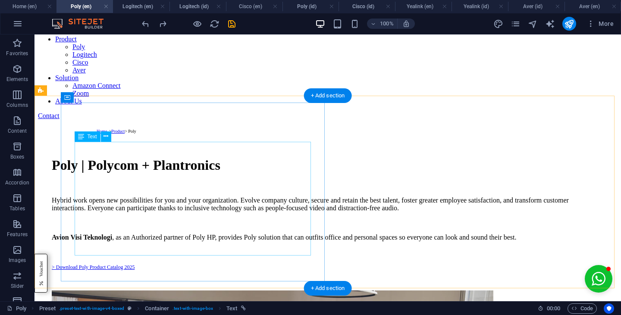
click at [157, 197] on div "Hybrid work opens new possibilities for you and your organization. Evolve compa…" at bounding box center [328, 234] width 552 height 74
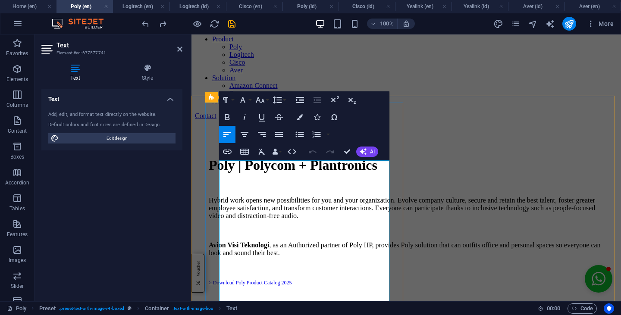
click at [291, 249] on p "Avion Visi Teknologi , as an Authorized partner of Poly HP, provides Poly solut…" at bounding box center [406, 249] width 395 height 16
click at [138, 6] on h4 "Logitech (en)" at bounding box center [141, 6] width 56 height 9
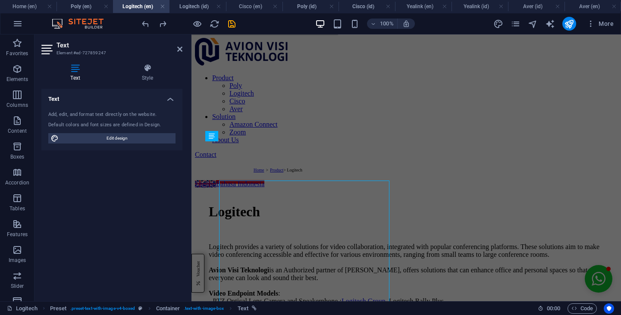
scroll to position [91, 0]
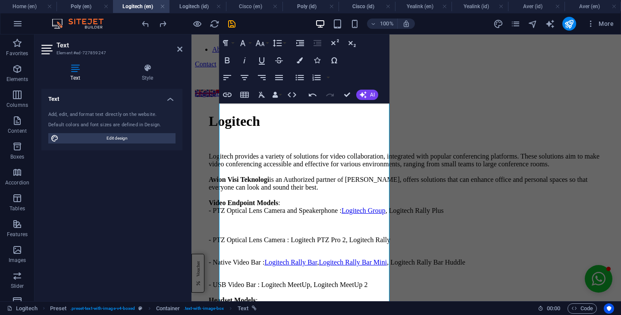
click at [197, 4] on h4 "Logitech (id)" at bounding box center [197, 6] width 56 height 9
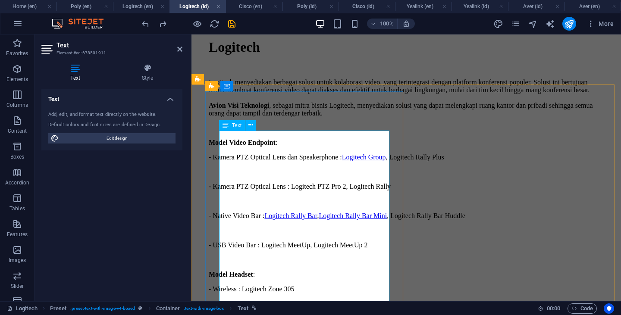
scroll to position [336, 0]
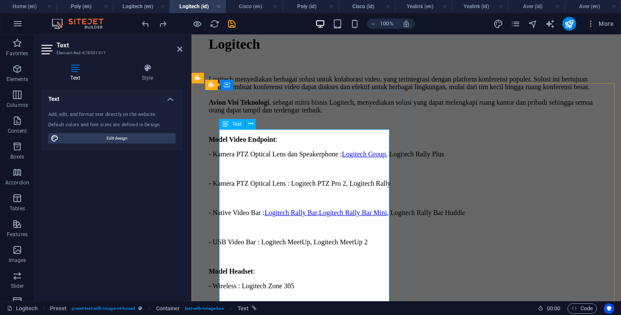
click at [304, 114] on p "Logitech menyediakan berbagai solusi untuk kolaborasi video, yang terintegrasi …" at bounding box center [406, 94] width 395 height 39
click at [287, 114] on p "Logitech menyediakan berbagai solusi untuk kolaborasi video, yang terintegrasi …" at bounding box center [406, 94] width 395 height 39
click at [254, 5] on h4 "Cisco (en)" at bounding box center [254, 6] width 56 height 9
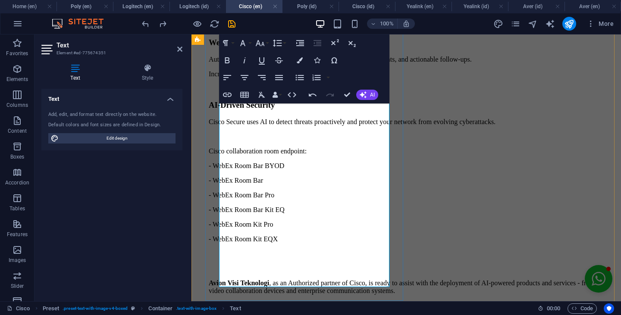
scroll to position [365, 0]
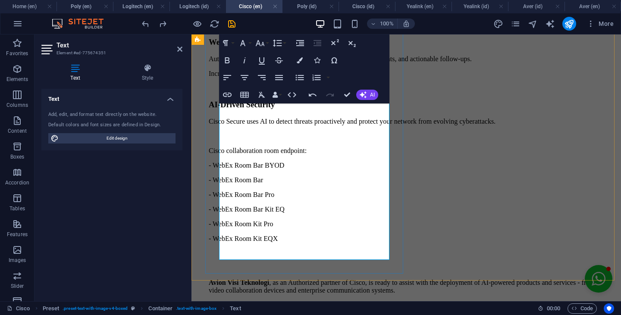
click at [287, 279] on p "Avion Visi Teknologi , as an Authorized partner of Cisco, is ready to assist wi…" at bounding box center [406, 287] width 395 height 16
click at [362, 279] on p "Avion Visi Teknologi is an Authorized partner of Cisco, is ready to assist with…" at bounding box center [406, 287] width 395 height 16
click at [306, 2] on h4 "Poly (id)" at bounding box center [310, 6] width 56 height 9
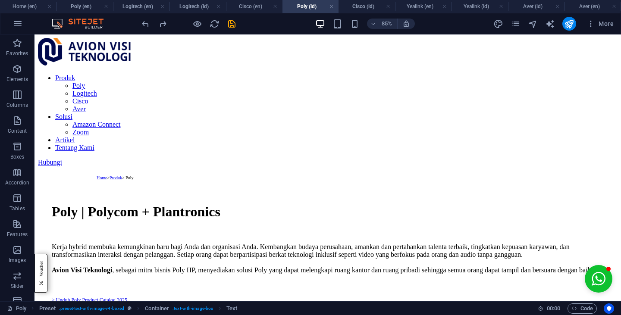
scroll to position [0, 0]
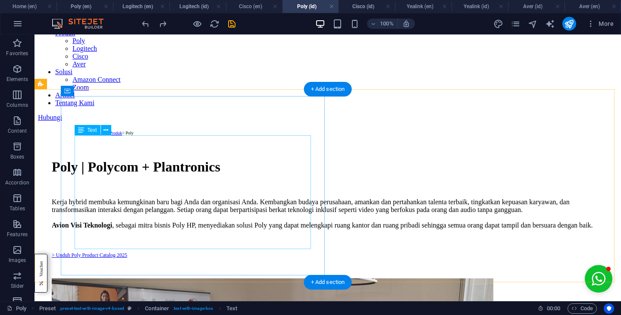
click at [173, 212] on div "Kerja hybrid membuka kemungkinan baru bagi Anda dan organisasi Anda. Kembangkan…" at bounding box center [328, 228] width 552 height 60
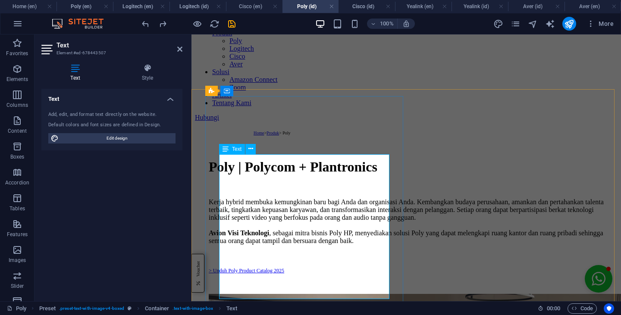
click at [286, 239] on p "Kerja hybrid membuka kemungkinan baru bagi Anda dan organisasi Anda. Kembangkan…" at bounding box center [406, 221] width 395 height 47
click at [367, 9] on h4 "Cisco (id)" at bounding box center [366, 6] width 56 height 9
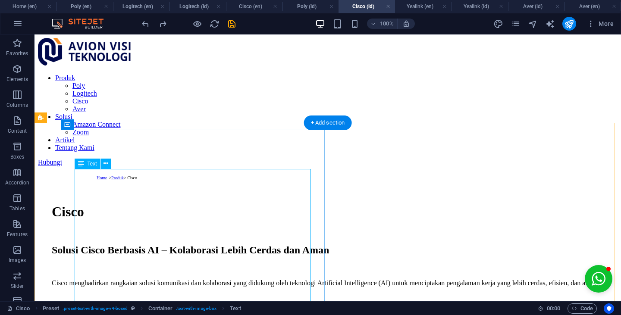
scroll to position [278, 0]
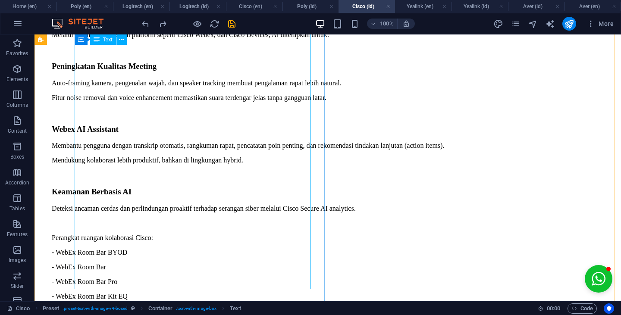
click at [200, 249] on div "Solusi Cisco Berbasis AI – Kolaborasi Lebih Cerdas [PERSON_NAME] menghadirkan r…" at bounding box center [328, 163] width 552 height 392
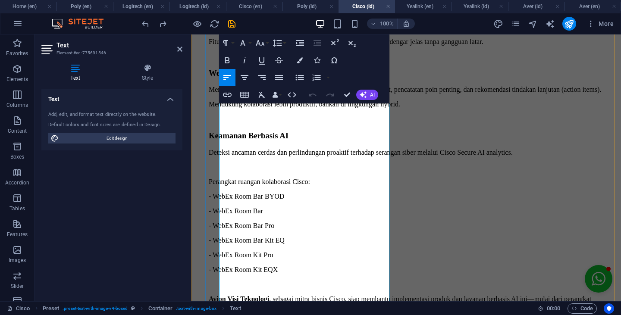
scroll to position [344, 0]
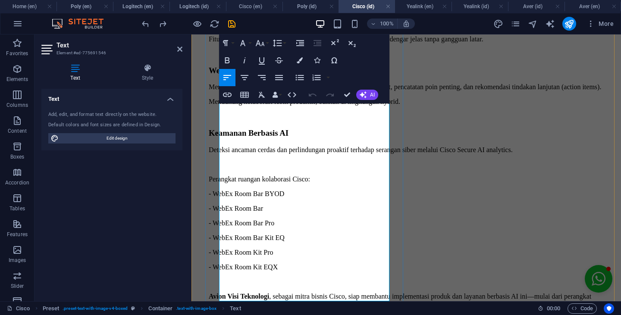
click at [287, 293] on p "Avion Visi Teknologi , sebagai mitra bisnis Cisco, siap membantu implementasi p…" at bounding box center [406, 301] width 395 height 16
click at [422, 10] on h4 "Yealink (en)" at bounding box center [423, 6] width 56 height 9
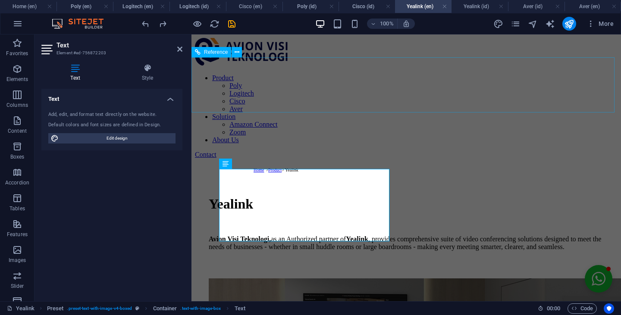
scroll to position [0, 0]
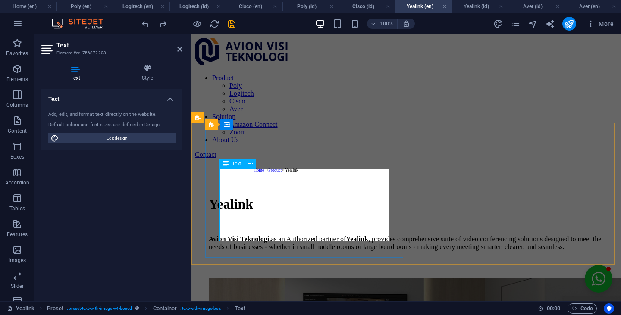
click at [298, 235] on p "Avion Visi Teknologi, as an Authorized partner of [PERSON_NAME] , provides comp…" at bounding box center [406, 243] width 395 height 16
click at [287, 235] on p "Avion Visi Teknologi, as an Authorized partner of [PERSON_NAME] , provides comp…" at bounding box center [406, 243] width 395 height 16
click at [362, 8] on h4 "Cisco (id)" at bounding box center [366, 6] width 56 height 9
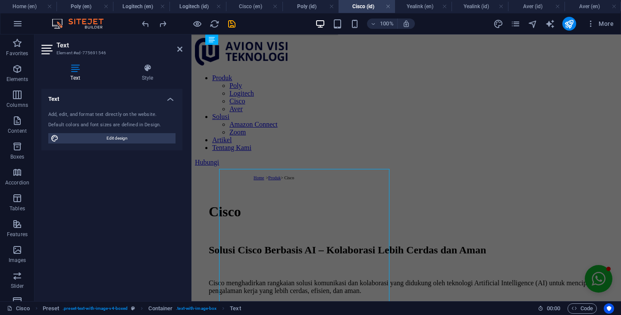
scroll to position [344, 0]
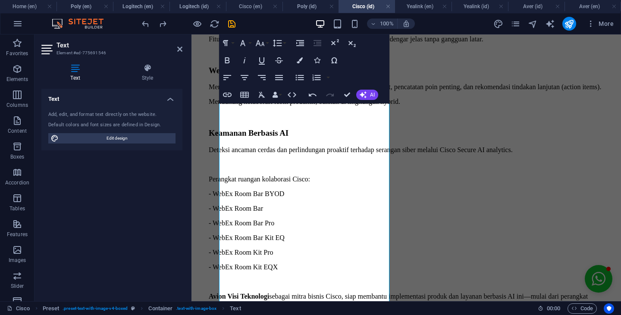
click at [419, 8] on h4 "Yealink (en)" at bounding box center [423, 6] width 56 height 9
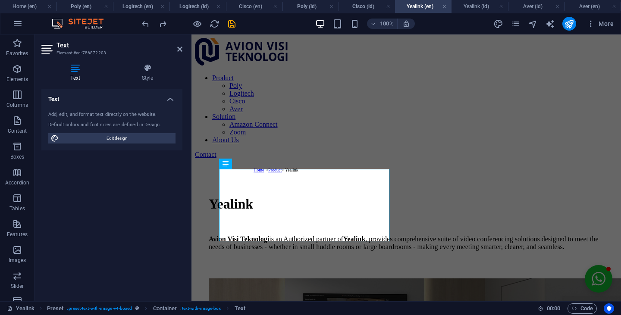
scroll to position [0, 0]
click at [343, 235] on strong "Yealink" at bounding box center [354, 238] width 22 height 7
click at [197, 7] on h4 "Logitech (id)" at bounding box center [197, 6] width 56 height 9
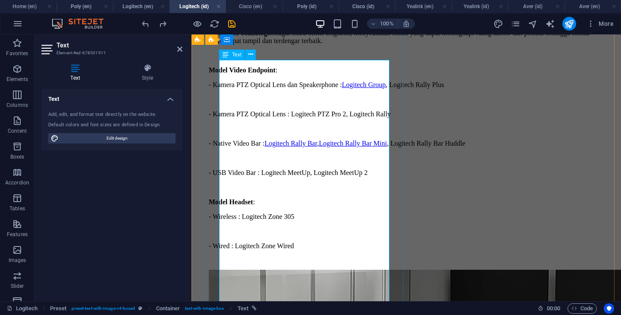
scroll to position [406, 0]
click at [469, 6] on h4 "Yealink (id)" at bounding box center [479, 6] width 56 height 9
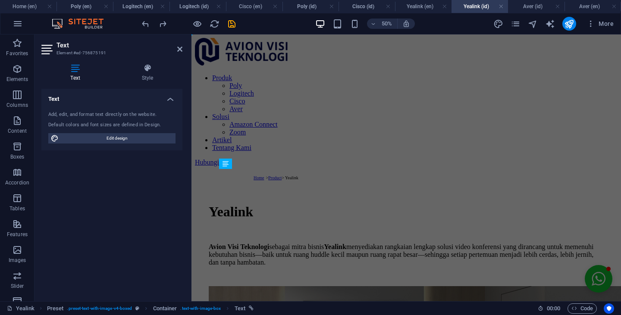
scroll to position [0, 0]
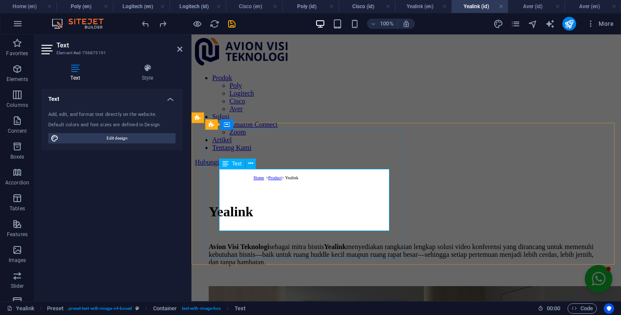
click at [346, 243] on strong "Yealink" at bounding box center [335, 246] width 22 height 7
click at [361, 10] on h4 "Cisco (id)" at bounding box center [366, 6] width 56 height 9
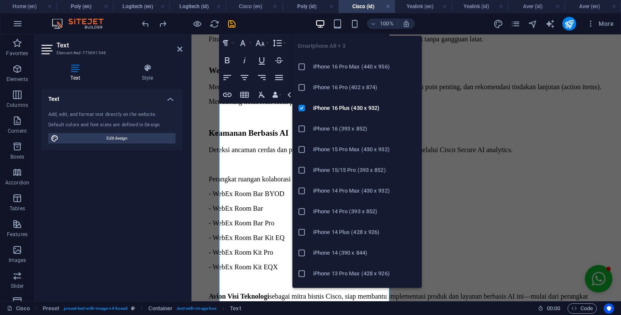
scroll to position [31, 0]
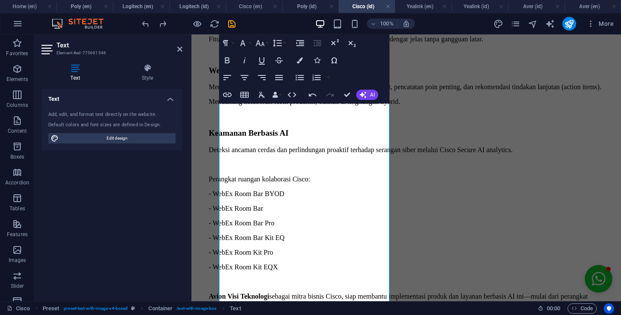
click at [469, 6] on h4 "Yealink (id)" at bounding box center [479, 6] width 56 height 9
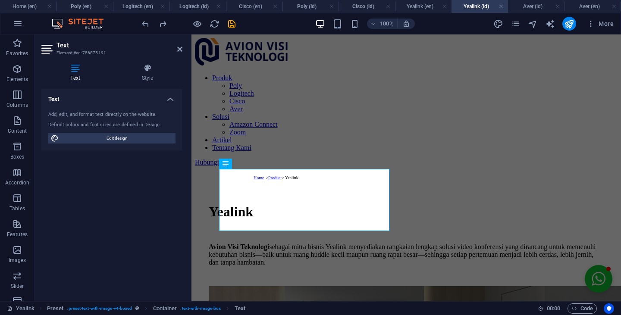
scroll to position [0, 0]
click at [370, 243] on p "Avion Visi Teknologi sebagai mitra bisnis Yealink menyediakan rangkaian lengkap…" at bounding box center [406, 254] width 395 height 23
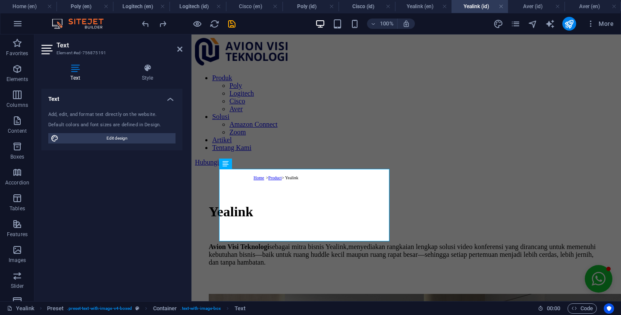
click at [528, 3] on h4 "Aver (id)" at bounding box center [536, 6] width 56 height 9
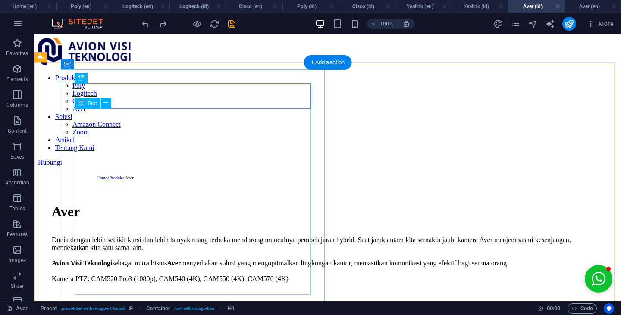
scroll to position [66, 0]
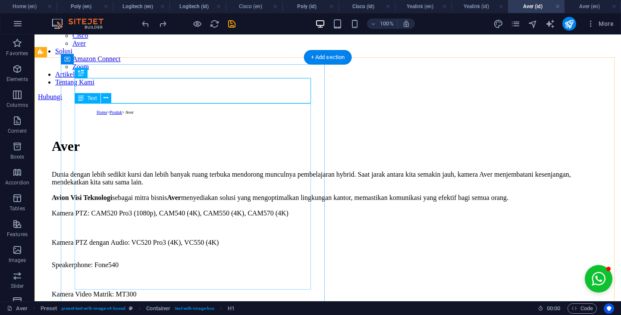
click at [240, 171] on div "Dunia dengan lebih sedikit kursi dan lebih banyak ruang terbuka mendorong muncu…" at bounding box center [328, 242] width 552 height 143
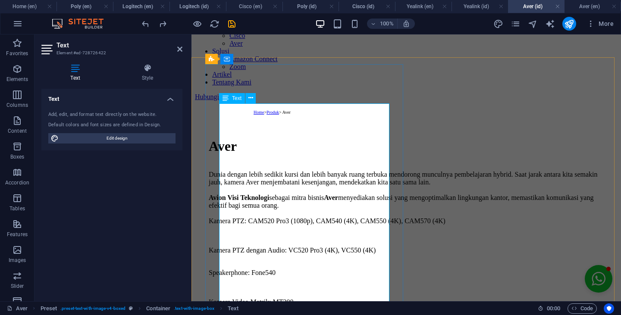
click strong "Aver"
click at [588, 6] on h4 "Aver (en)" at bounding box center [592, 6] width 56 height 9
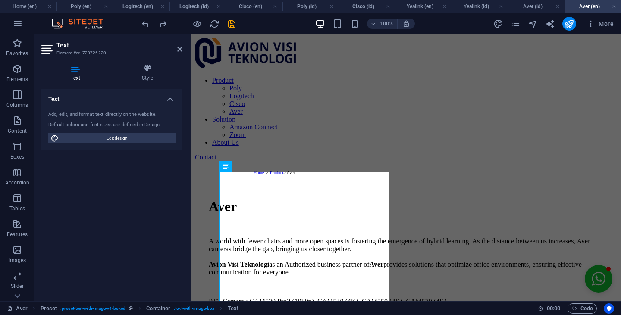
scroll to position [0, 0]
click at [304, 237] on p "A world with fewer chairs and more open spaces is fostering the emergence of hy…" at bounding box center [406, 256] width 395 height 39
click at [290, 237] on p "A world with fewer chairs and more open spaces is fostering the emergence of hy…" at bounding box center [406, 256] width 395 height 39
click at [82, 1] on li "Poly (en)" at bounding box center [84, 6] width 56 height 13
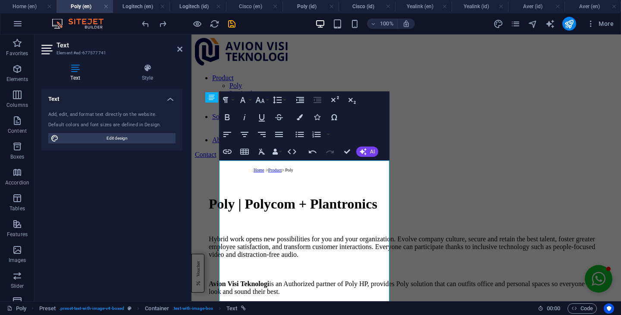
scroll to position [39, 0]
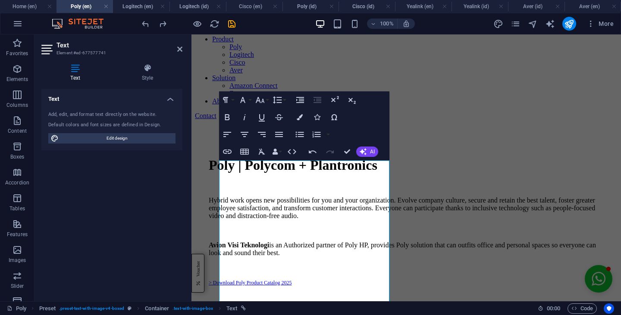
click at [580, 5] on h4 "Aver (en)" at bounding box center [592, 6] width 56 height 9
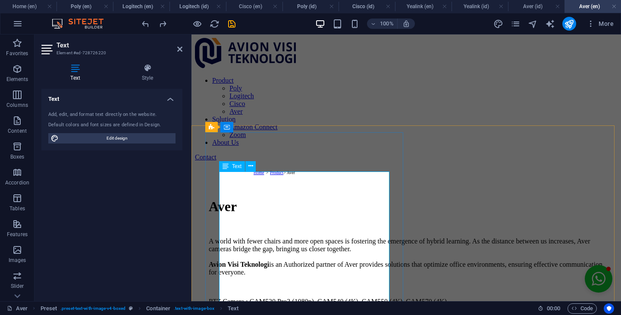
click at [381, 237] on p "A world with fewer chairs and more open spaces is fostering the emergence of hy…" at bounding box center [406, 256] width 395 height 39
click at [516, 24] on icon "pages" at bounding box center [515, 24] width 10 height 10
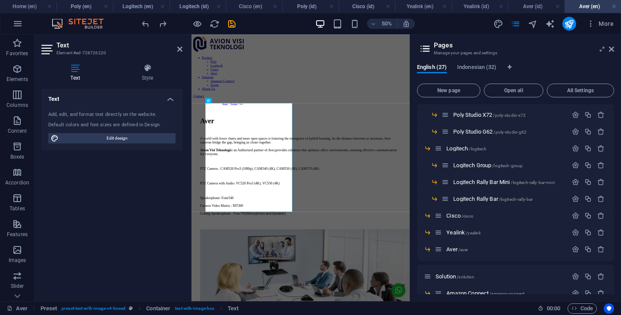
scroll to position [338, 0]
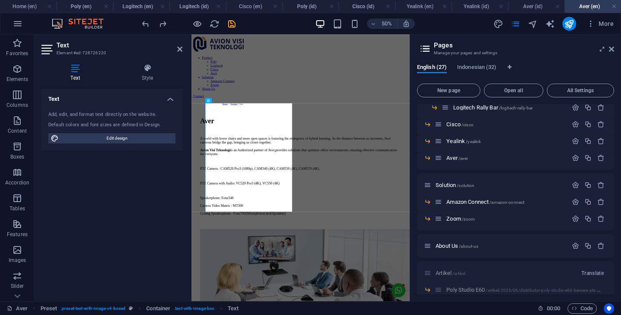
click at [478, 204] on span "Amazon Connect /amazon-connect" at bounding box center [485, 202] width 78 height 6
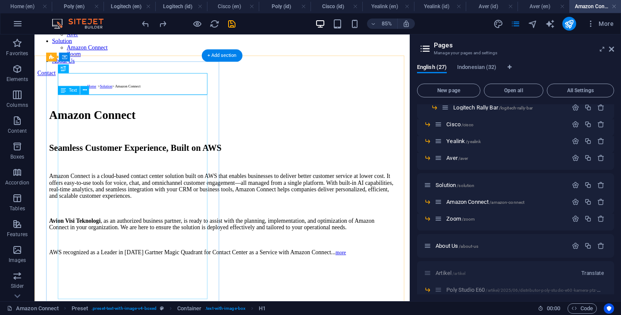
scroll to position [75, 0]
click at [166, 265] on div "Seamless Customer Experience, Built on AWS Amazon Connect is a cloud-based cont…" at bounding box center [255, 228] width 407 height 132
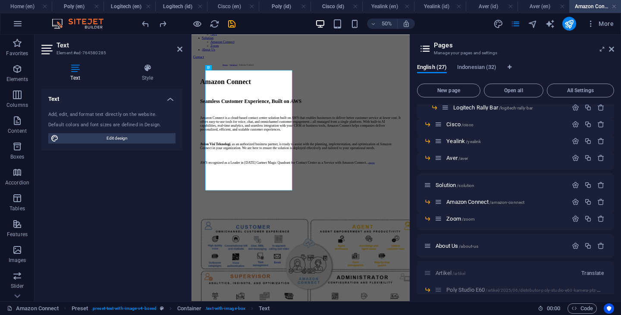
drag, startPoint x: 613, startPoint y: 50, endPoint x: 107, endPoint y: 146, distance: 514.5
click at [613, 50] on icon at bounding box center [611, 49] width 5 height 7
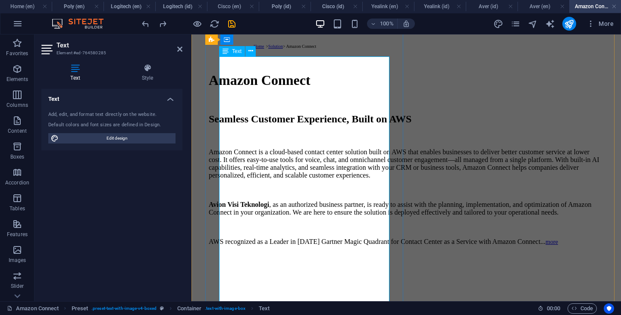
scroll to position [124, 0]
click at [285, 216] on p "Avion Visi Teknologi , as an authorized business partner, is ready to assist wi…" at bounding box center [406, 208] width 395 height 16
click at [514, 24] on icon "pages" at bounding box center [515, 24] width 10 height 10
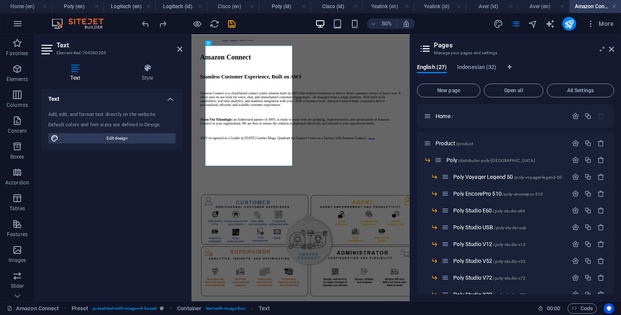
click at [487, 67] on span "Indonesian (32)" at bounding box center [476, 68] width 39 height 12
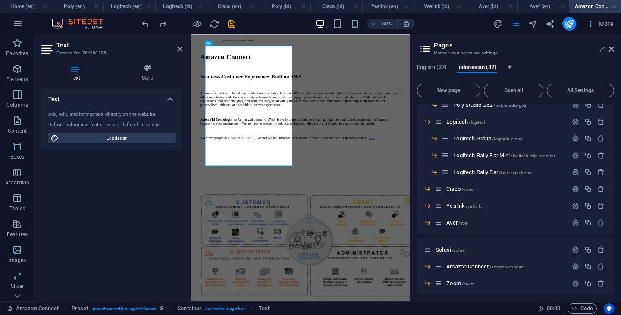
scroll to position [274, 0]
click at [497, 267] on span "/amazon-connect" at bounding box center [506, 267] width 35 height 5
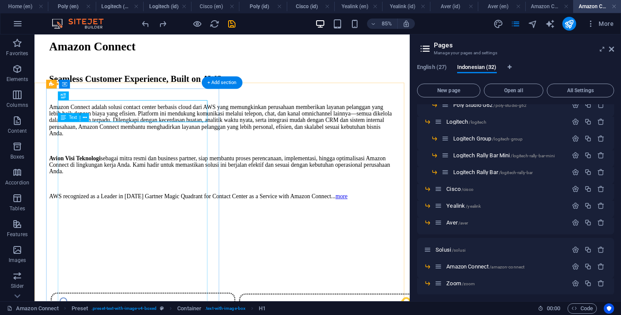
scroll to position [186, 0]
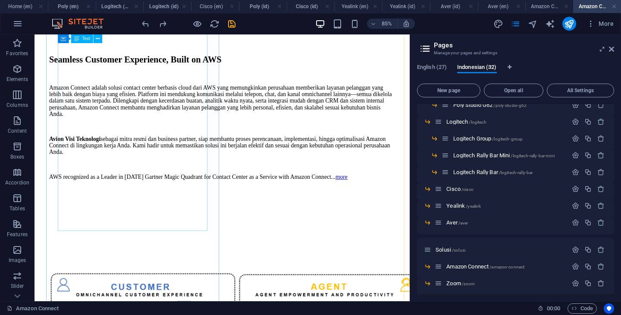
click at [132, 187] on div "Seamless Customer Experience, Built on AWS Amazon Connect adalah solusi contact…" at bounding box center [255, 133] width 407 height 148
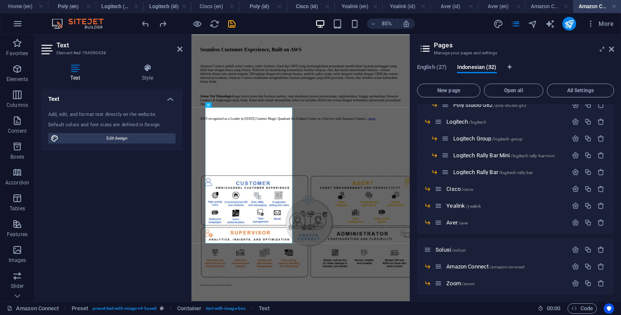
scroll to position [0, 0]
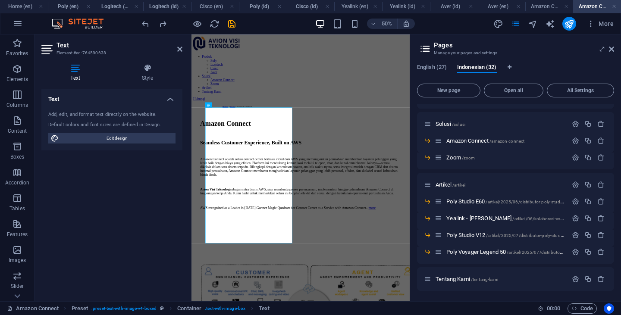
click at [479, 156] on p "Zoom /zoom" at bounding box center [505, 158] width 119 height 6
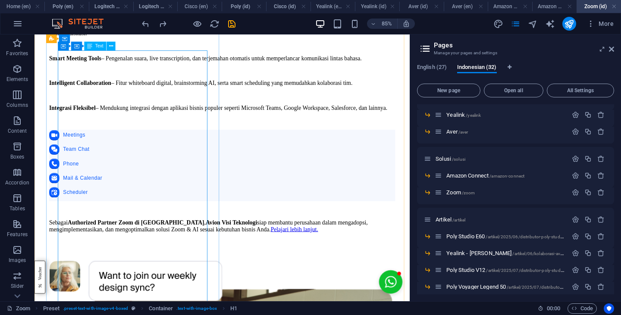
scroll to position [331, 0]
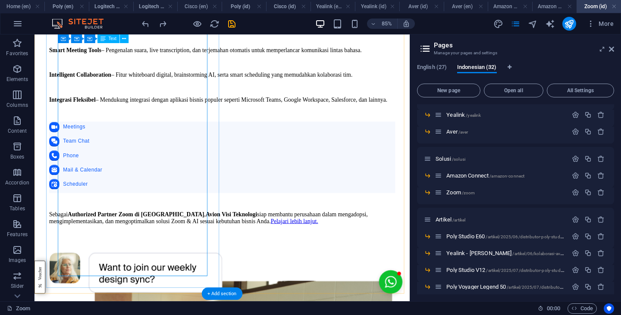
click at [162, 258] on div "Zoom adalah platform komunikasi kolaborasi terdepan yang menghadirkan pengalama…" at bounding box center [255, 96] width 407 height 324
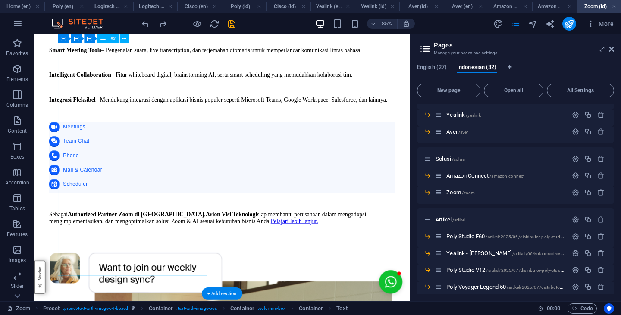
click at [162, 258] on div "Zoom adalah platform komunikasi kolaborasi terdepan yang menghadirkan pengalama…" at bounding box center [255, 96] width 407 height 324
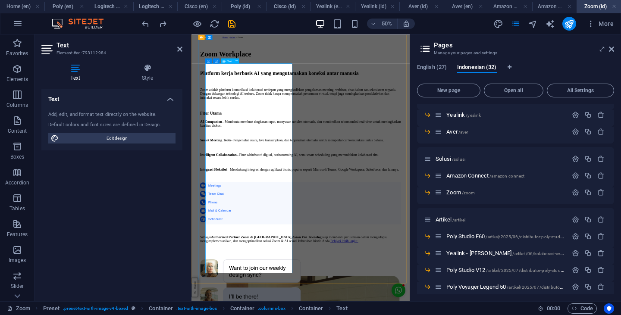
scroll to position [179, 0]
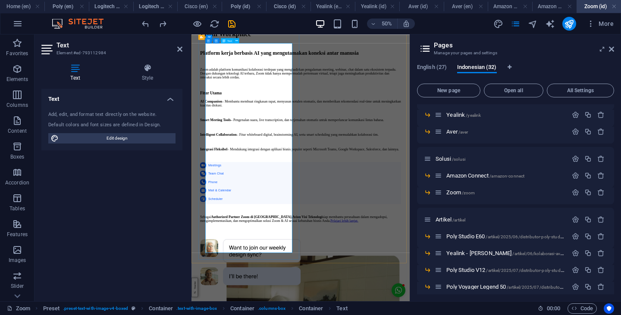
click at [613, 51] on icon at bounding box center [611, 49] width 5 height 7
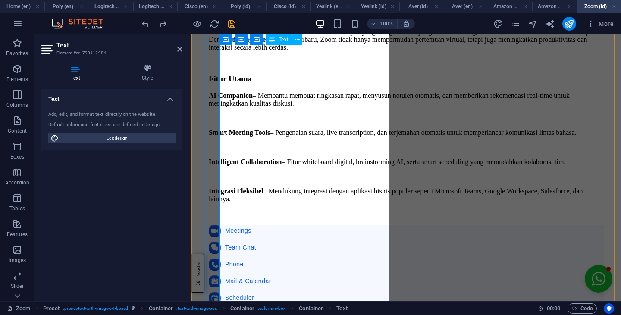
scroll to position [512, 0]
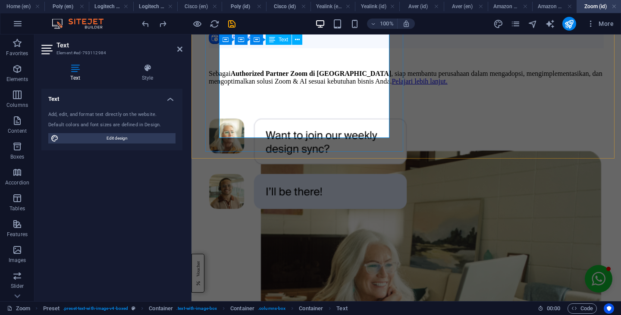
click at [229, 85] on p "Sebagai Authorized Partner Zoom di [GEOGRAPHIC_DATA] , siap membantu perusahaan…" at bounding box center [406, 78] width 395 height 16
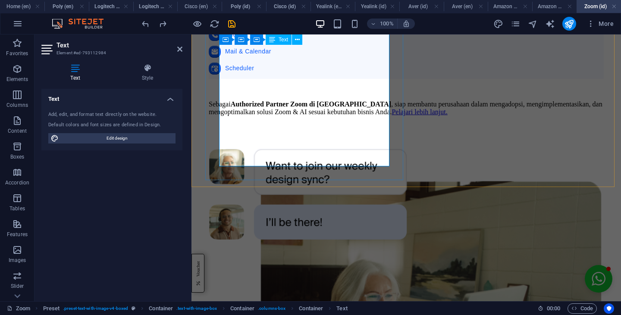
scroll to position [481, 0]
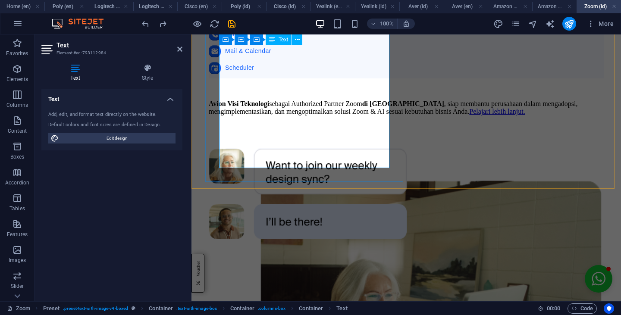
click at [259, 116] on p "Avion Visi Teknologi sebagai Authorized Partner Zoom di [GEOGRAPHIC_DATA] , sia…" at bounding box center [406, 108] width 395 height 16
click at [346, 116] on p "Avion Visi Teknologi sebagai Authorized Partner Zoom, siap membantu perusahaan …" at bounding box center [406, 108] width 395 height 16
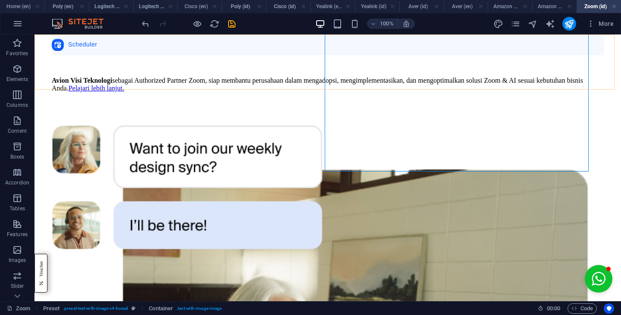
scroll to position [430, 0]
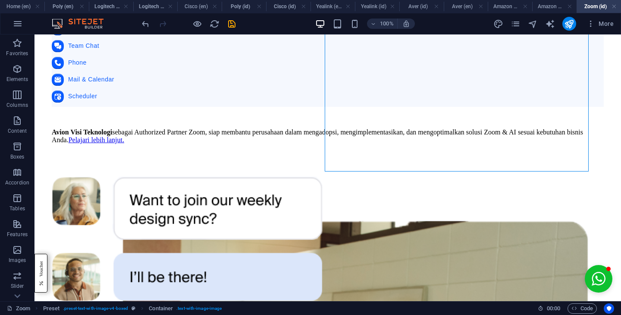
click at [544, 7] on h4 "Amazon Connect (id)" at bounding box center [554, 6] width 44 height 9
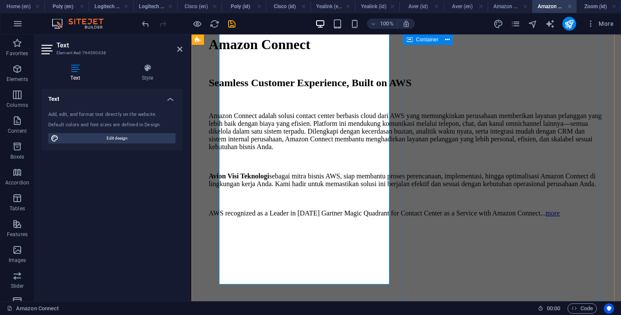
scroll to position [167, 0]
click at [283, 6] on h4 "Cisco (id)" at bounding box center [288, 6] width 44 height 9
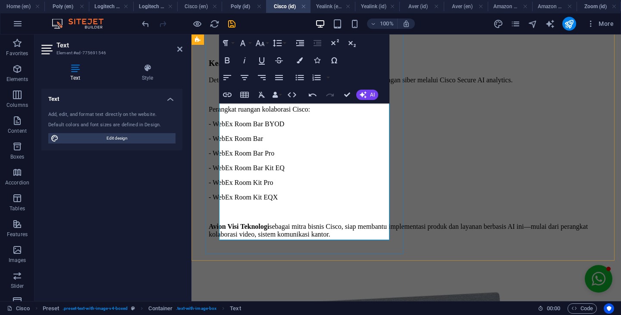
scroll to position [416, 0]
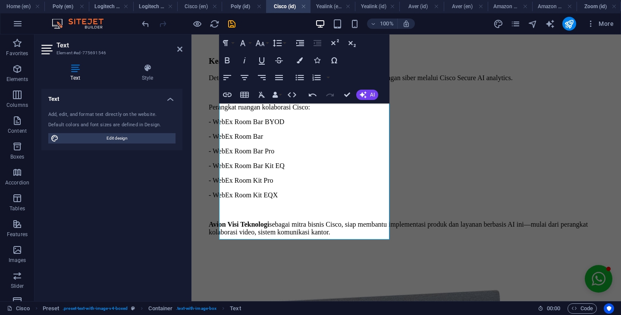
click at [589, 9] on h4 "Zoom (id)" at bounding box center [598, 6] width 44 height 9
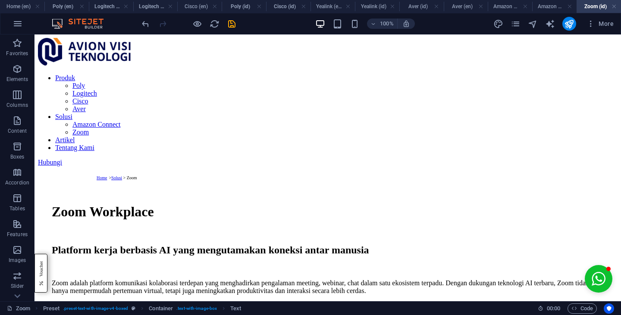
scroll to position [430, 0]
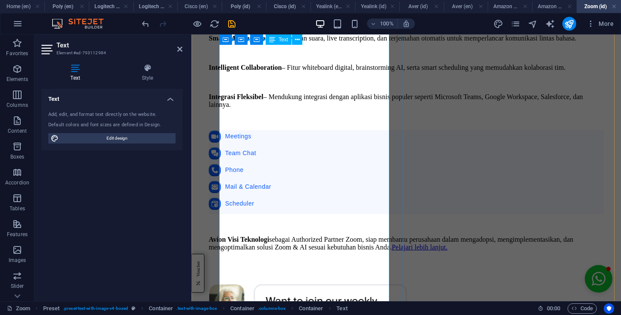
scroll to position [347, 0]
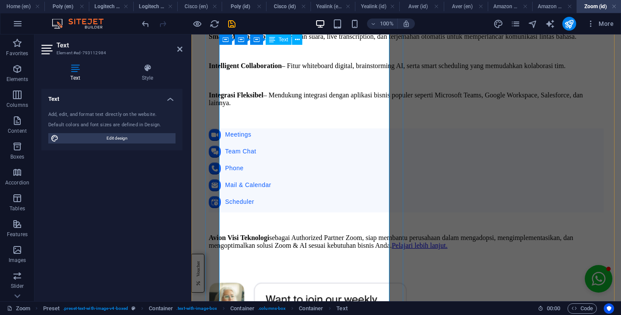
click at [302, 250] on p "Avion Visi Teknologi sebagai Authorized Partner Zoom, siap membantu perusahaan …" at bounding box center [406, 242] width 395 height 16
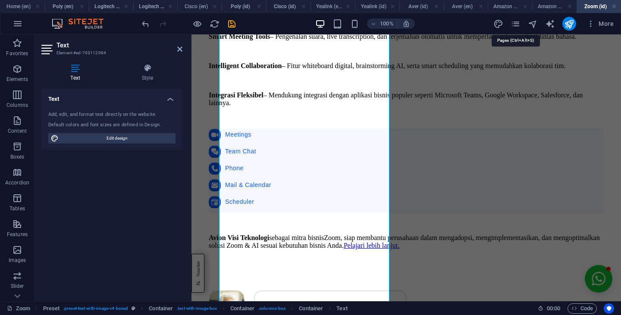
click at [518, 23] on icon "pages" at bounding box center [515, 24] width 10 height 10
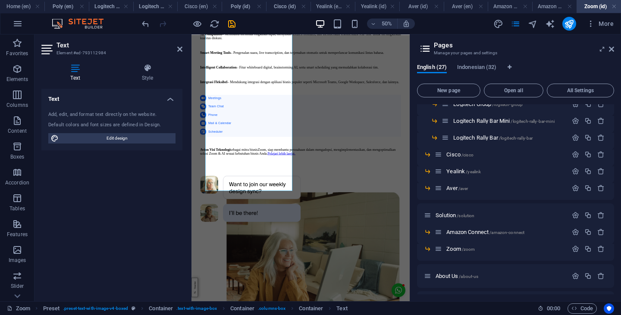
scroll to position [400, 0]
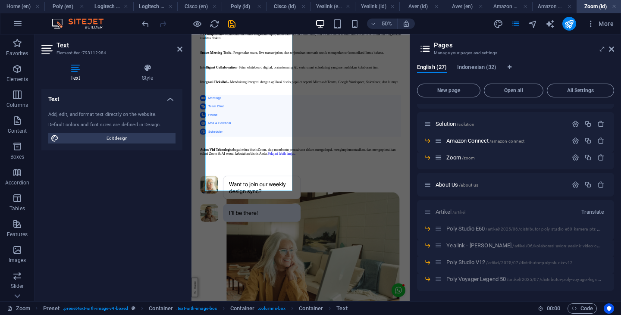
click at [477, 155] on p "Zoom /zoom" at bounding box center [505, 158] width 119 height 6
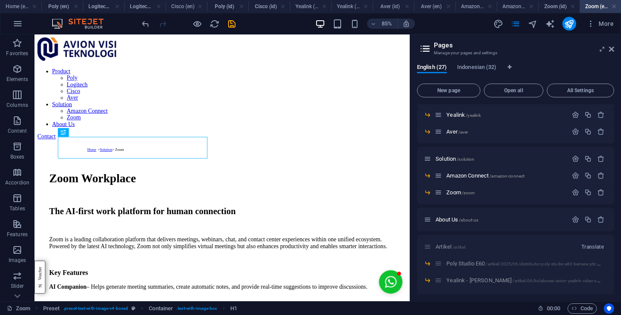
scroll to position [0, 0]
drag, startPoint x: 610, startPoint y: 49, endPoint x: 165, endPoint y: 197, distance: 469.5
click at [610, 49] on icon at bounding box center [611, 49] width 5 height 7
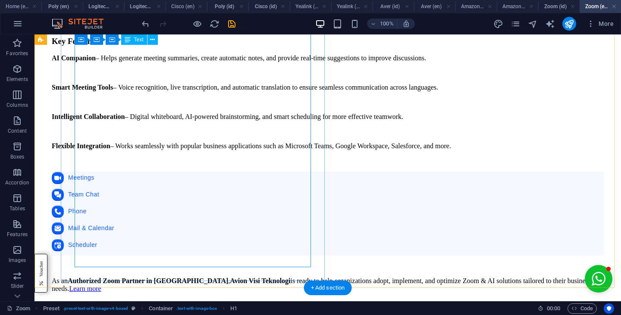
scroll to position [273, 0]
click at [266, 247] on div "Zoom is a leading collaboration platform that delivers meetings, webinars, chat…" at bounding box center [328, 138] width 552 height 309
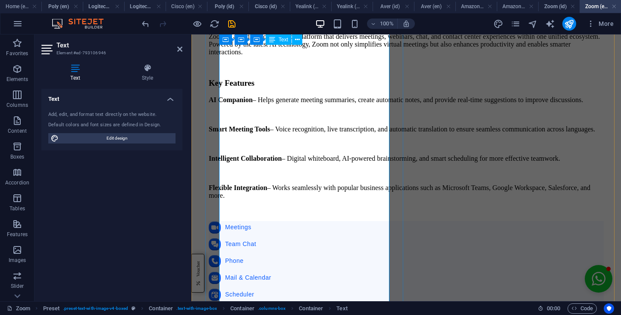
scroll to position [459, 0]
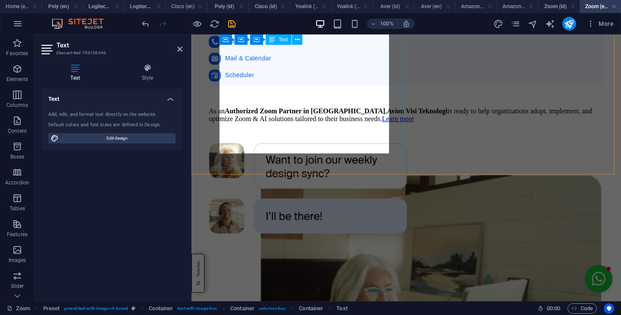
click at [344, 115] on strong "Authorized Zoom Partner in [GEOGRAPHIC_DATA]" at bounding box center [305, 110] width 160 height 7
click at [222, 118] on p "As an Authorized Zoom Partner in [GEOGRAPHIC_DATA] , is ready to help organizat…" at bounding box center [406, 115] width 395 height 16
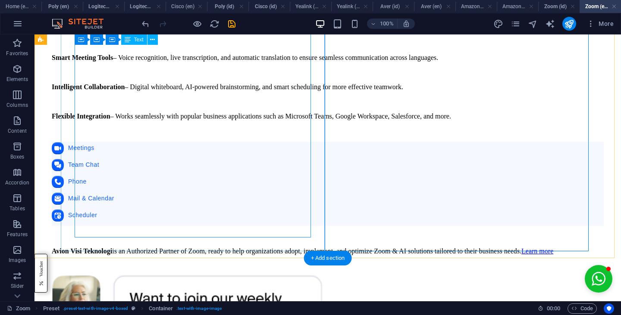
scroll to position [302, 0]
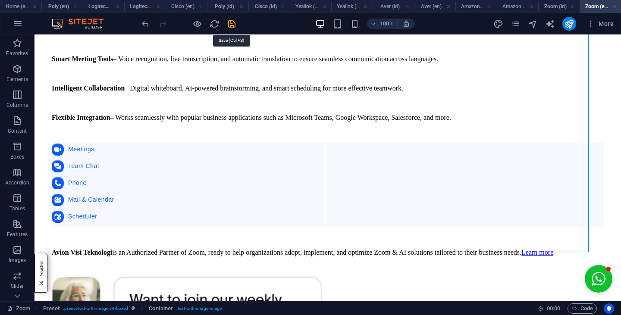
click at [234, 24] on icon "save" at bounding box center [232, 24] width 10 height 10
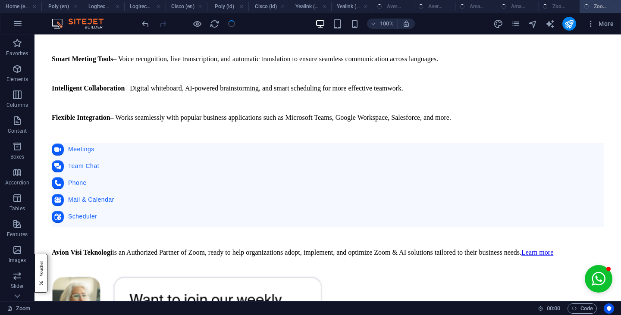
click at [119, 9] on link at bounding box center [117, 7] width 5 height 8
click at [125, 8] on link at bounding box center [125, 7] width 5 height 8
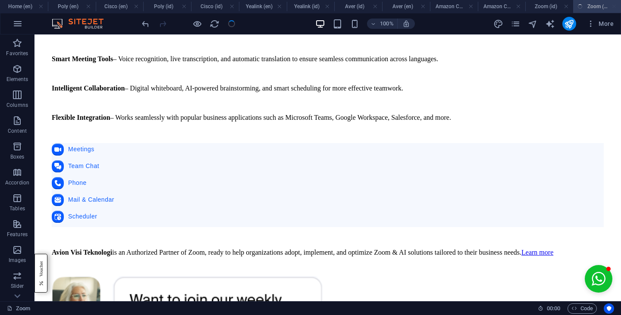
click at [90, 8] on link at bounding box center [88, 7] width 5 height 8
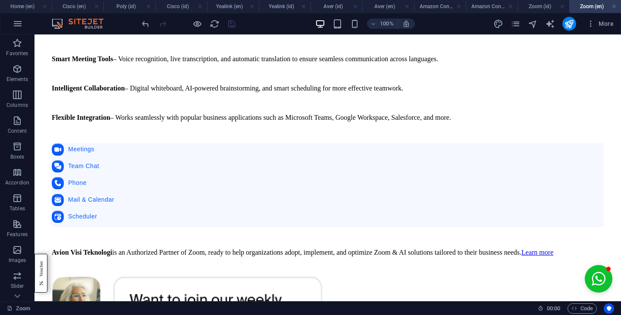
click at [97, 8] on link at bounding box center [96, 7] width 5 height 8
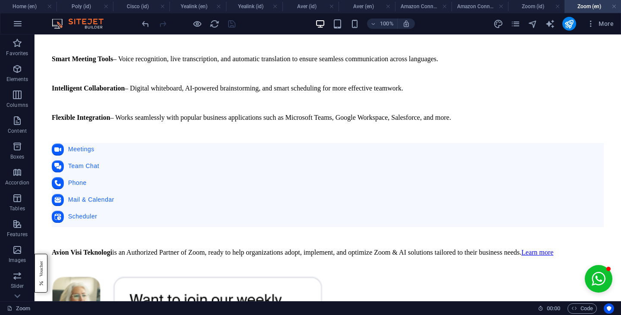
click at [107, 9] on link at bounding box center [105, 7] width 5 height 8
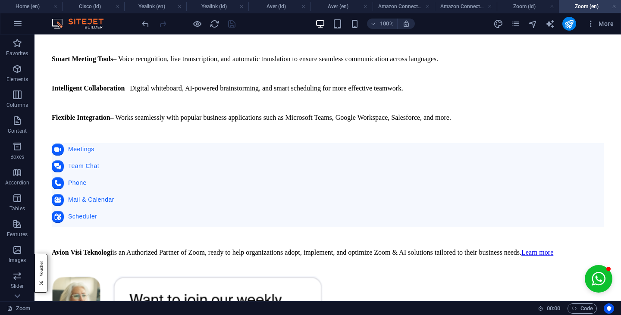
click at [118, 7] on link at bounding box center [117, 7] width 5 height 8
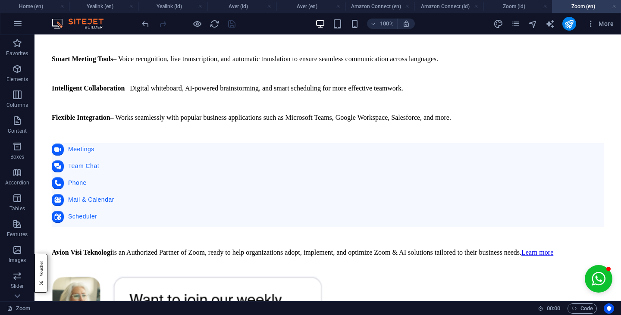
click at [130, 8] on link at bounding box center [130, 7] width 5 height 8
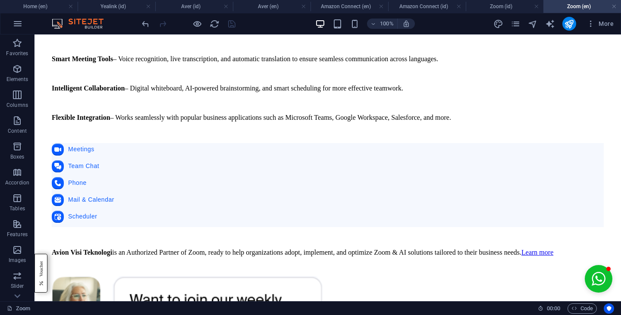
click at [150, 8] on link at bounding box center [148, 7] width 5 height 8
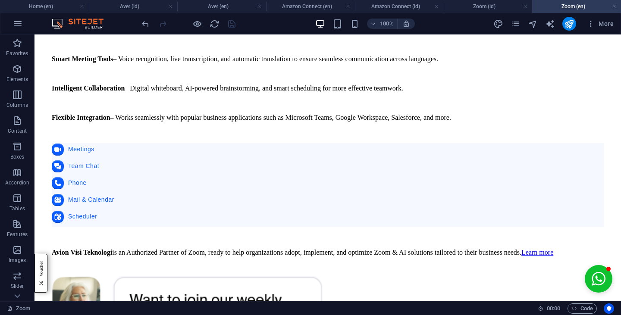
click at [172, 6] on link at bounding box center [170, 7] width 5 height 8
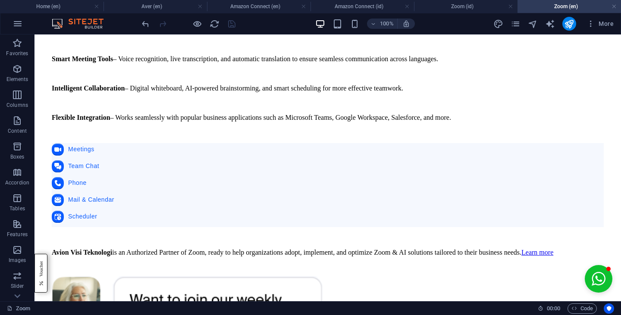
click at [201, 8] on link at bounding box center [199, 7] width 5 height 8
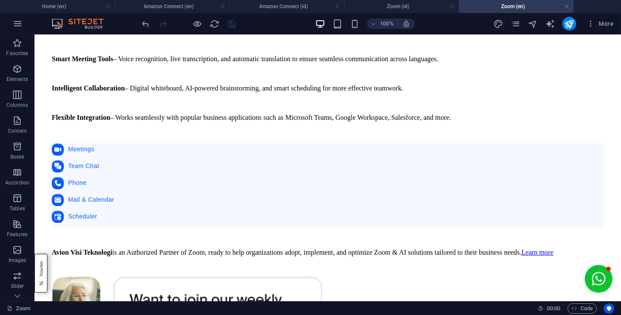
click at [222, 8] on link at bounding box center [222, 7] width 5 height 8
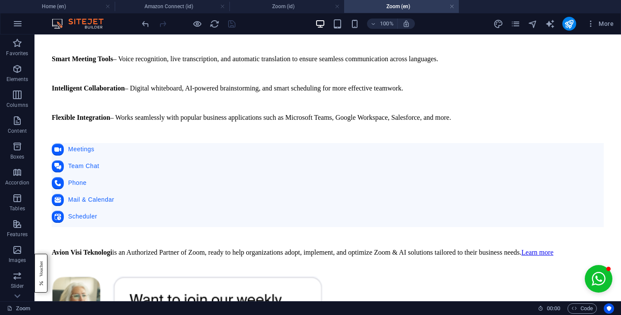
click at [223, 7] on link at bounding box center [222, 7] width 5 height 8
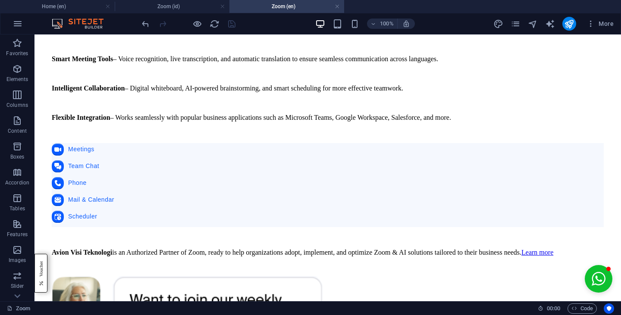
click at [224, 8] on link at bounding box center [222, 7] width 5 height 8
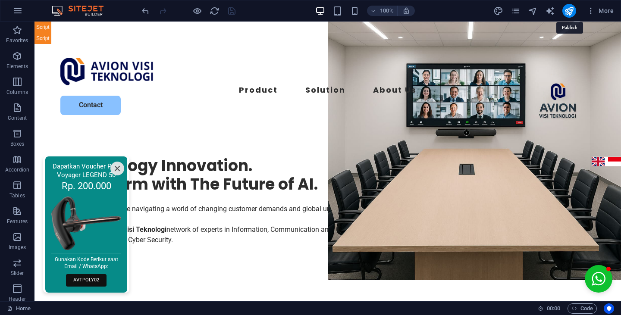
click at [569, 12] on icon "publish" at bounding box center [569, 11] width 10 height 10
